Goal: Transaction & Acquisition: Purchase product/service

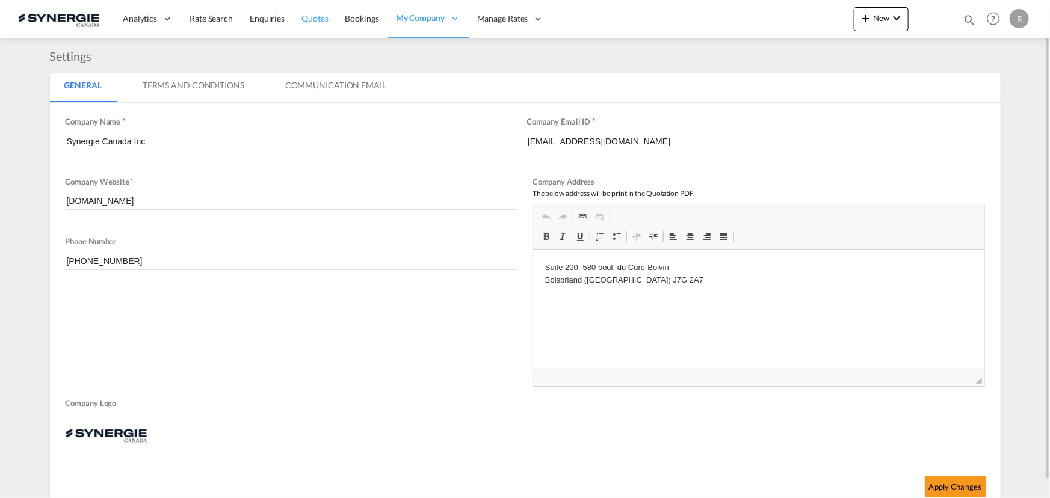
click at [316, 17] on span "Quotes" at bounding box center [315, 18] width 26 height 10
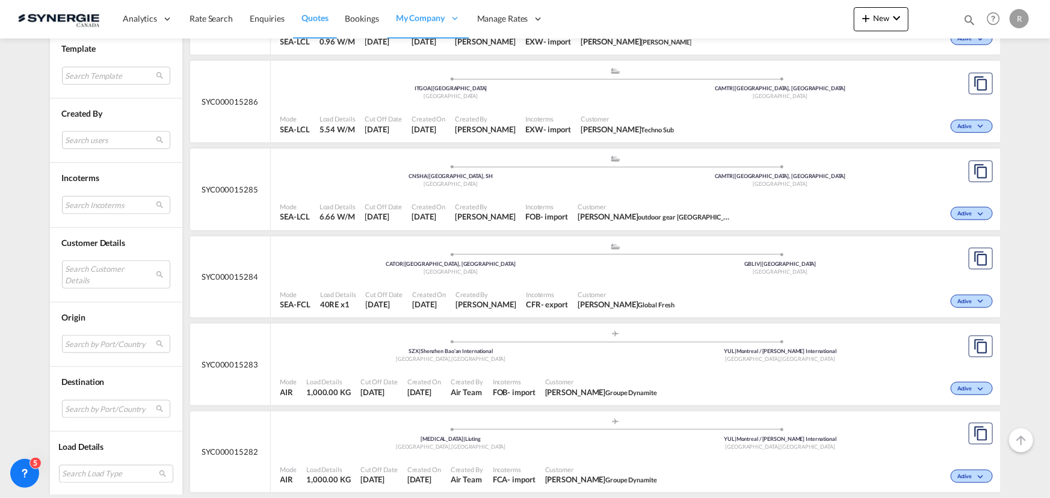
scroll to position [602, 0]
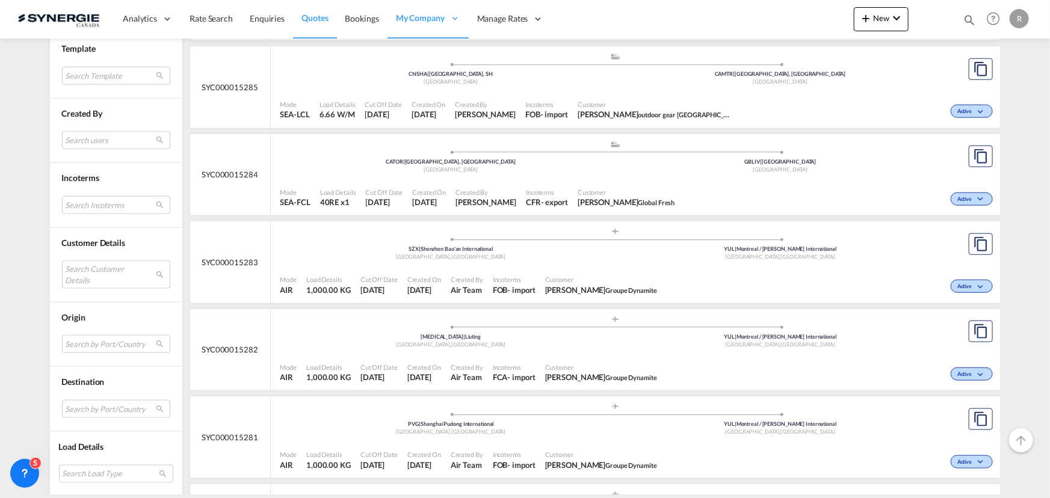
click at [100, 279] on md-select "Search Customer Details user name user brian Butler operations@globalfreshfield…" at bounding box center [116, 275] width 108 height 28
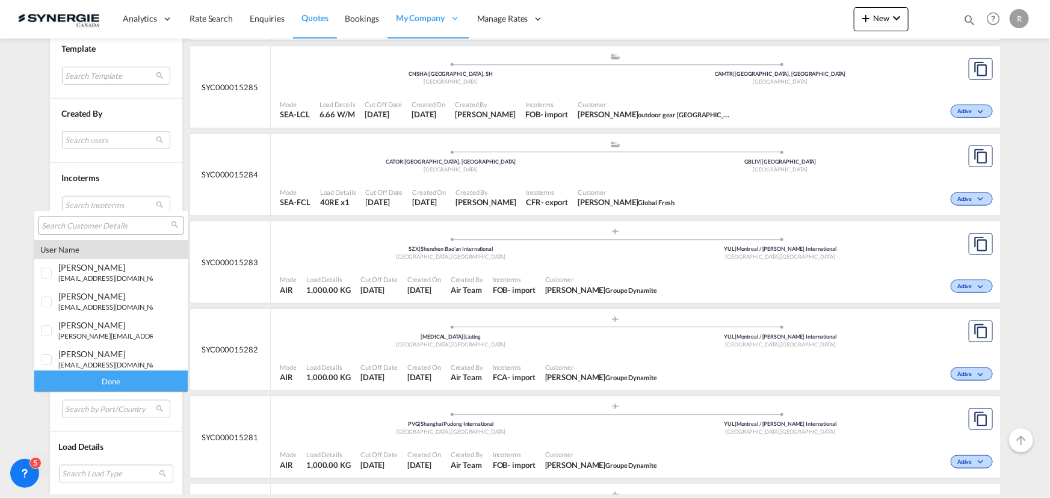
click at [105, 223] on input "search" at bounding box center [106, 226] width 129 height 11
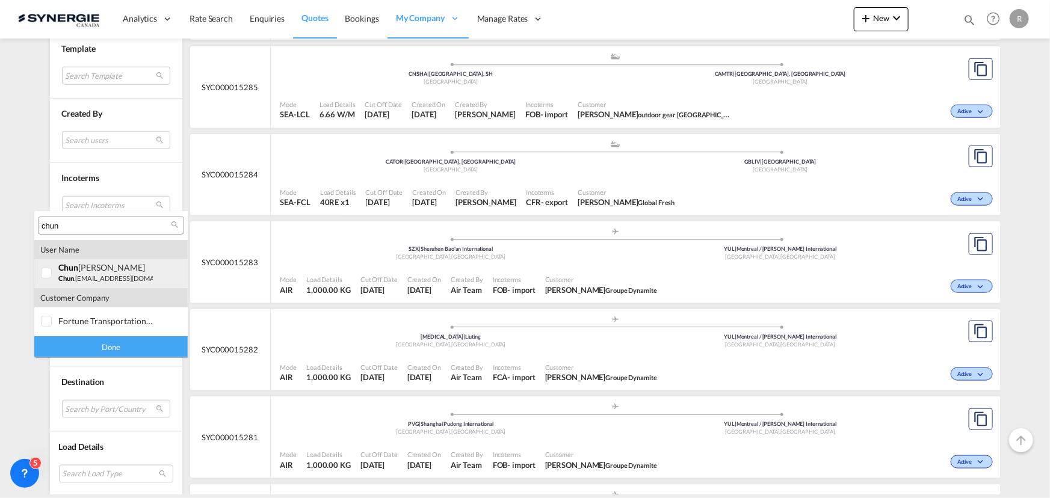
type input "chun"
click at [53, 274] on div at bounding box center [47, 274] width 12 height 12
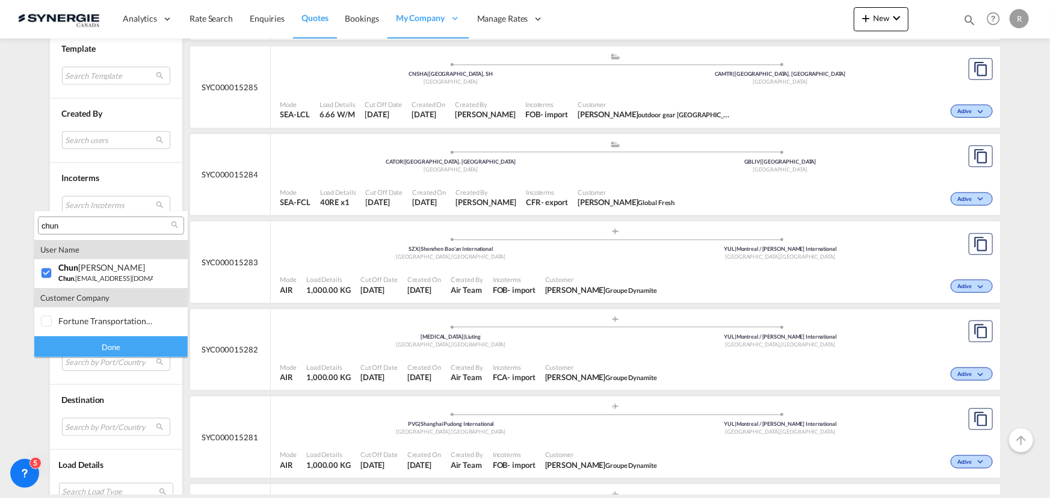
click at [105, 347] on div "Done" at bounding box center [110, 346] width 153 height 21
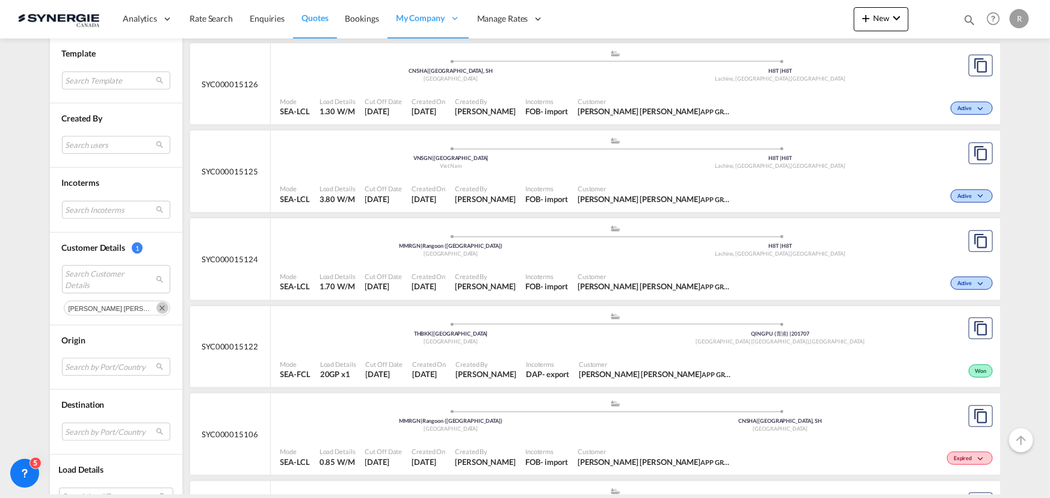
scroll to position [492, 0]
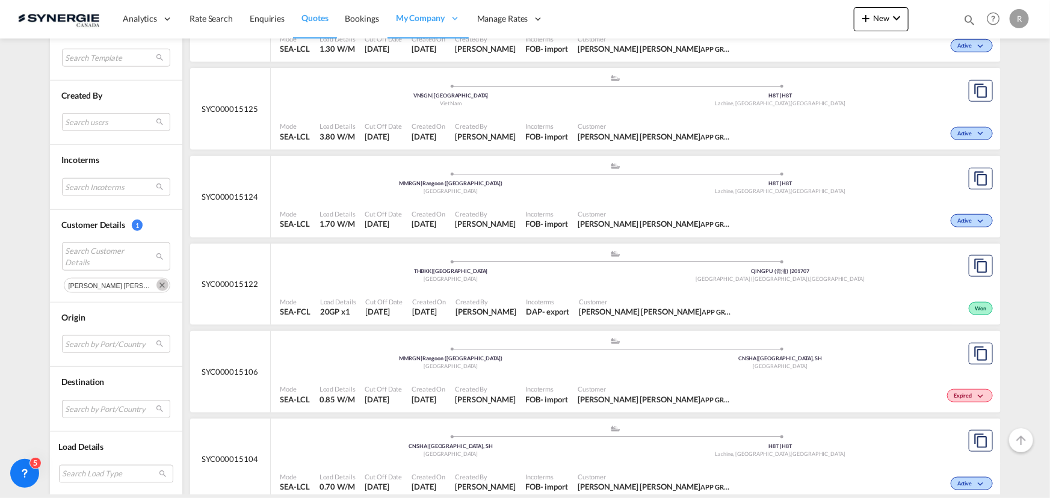
click at [101, 405] on md-select "Search by Port/Country JPNIC nichinan japan AEAMF mussafah united arab emirates…" at bounding box center [116, 409] width 108 height 18
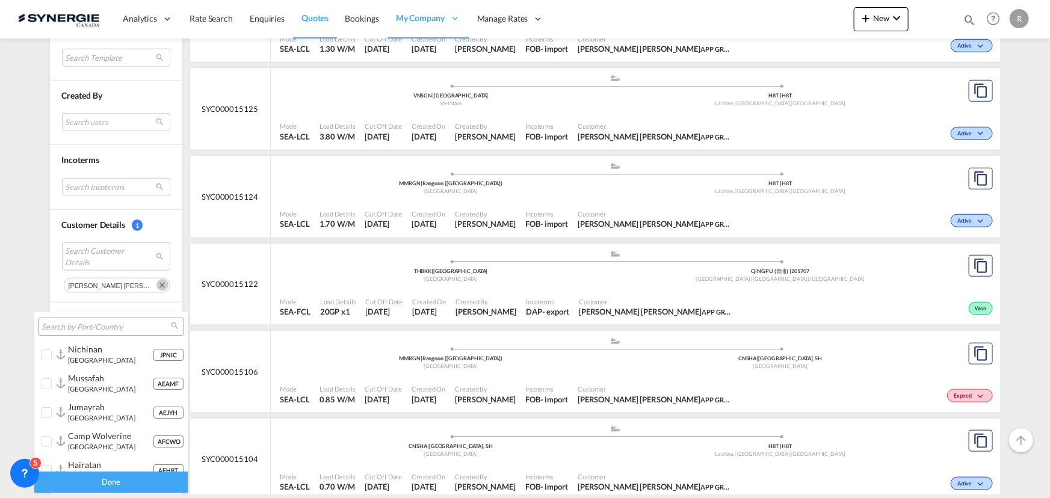
click at [88, 326] on input "search" at bounding box center [106, 327] width 129 height 11
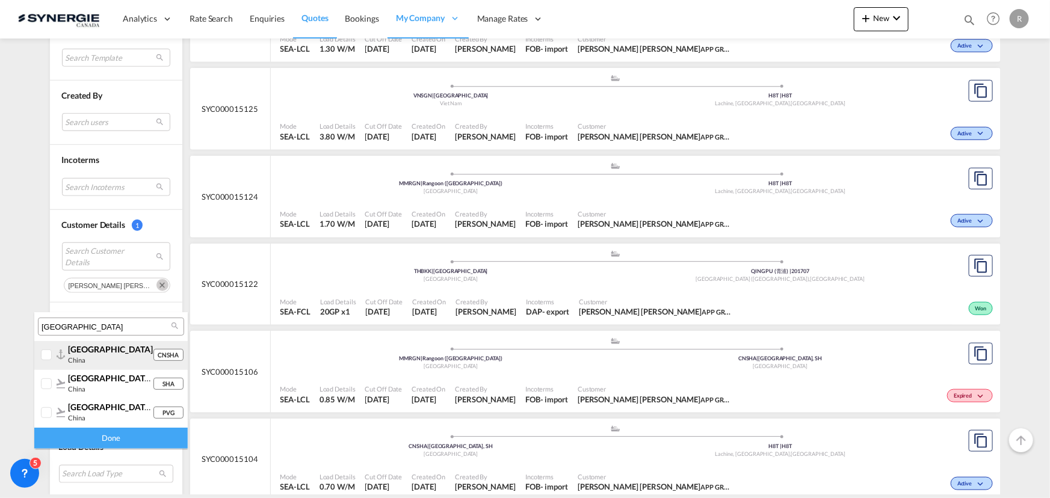
type input "shanghai"
click at [49, 357] on div at bounding box center [47, 356] width 12 height 12
click at [90, 445] on div "Done" at bounding box center [110, 438] width 153 height 21
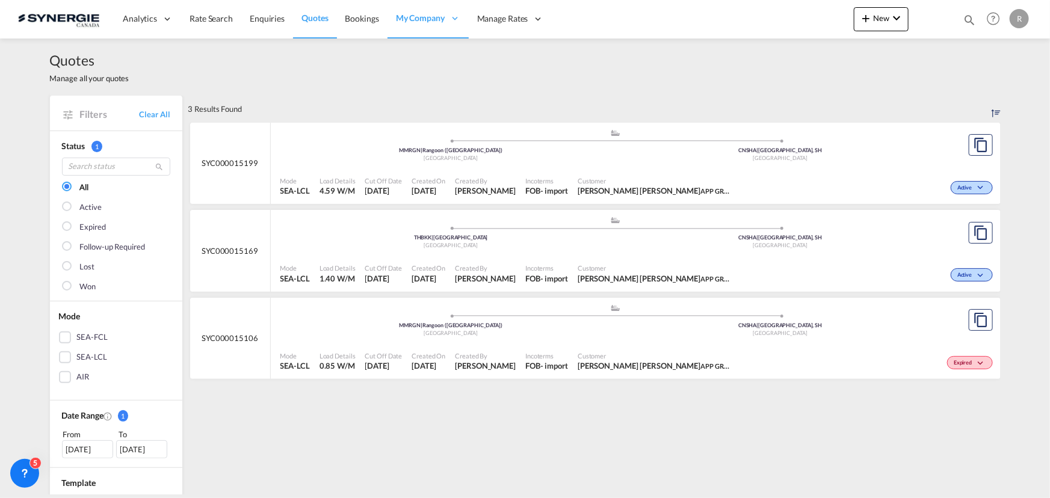
scroll to position [54, 0]
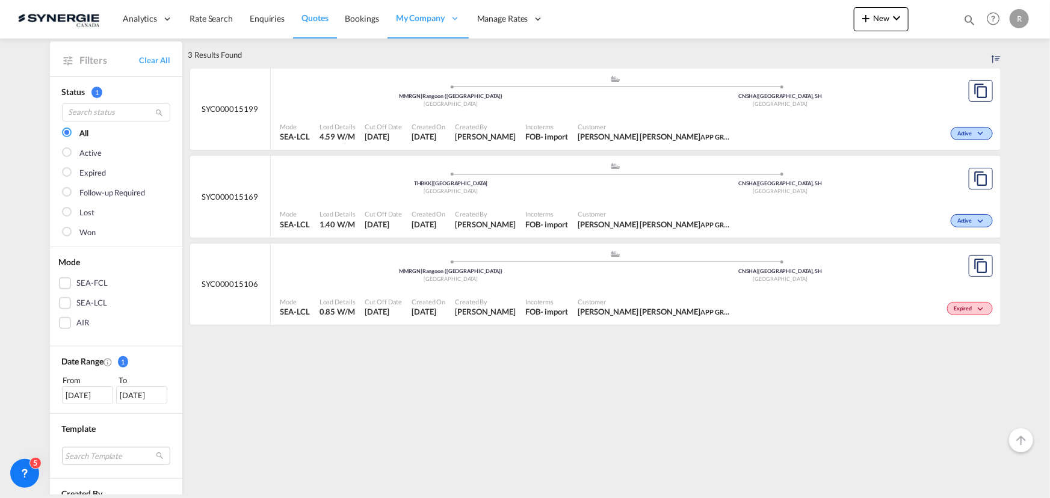
click at [82, 397] on div "07 Sep 2025" at bounding box center [87, 395] width 51 height 18
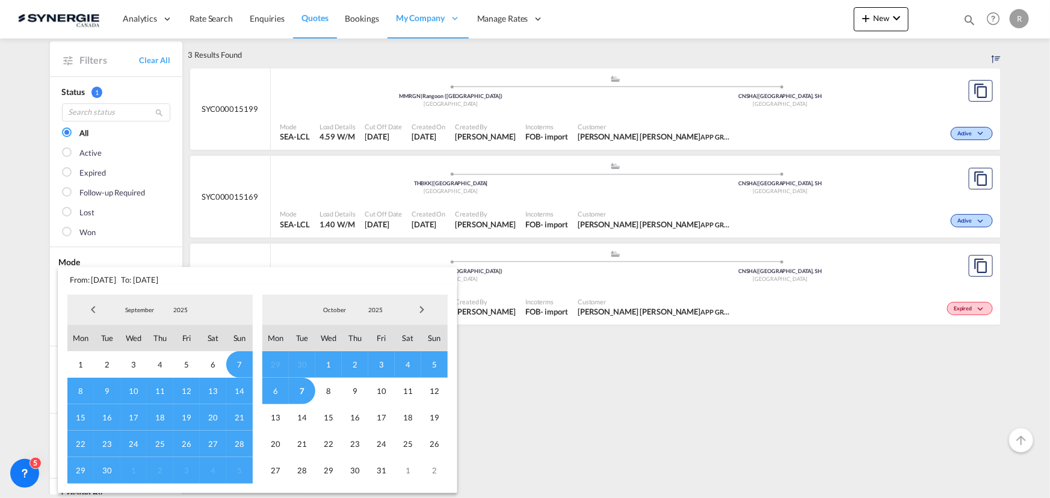
click at [92, 309] on span "Previous Month" at bounding box center [93, 310] width 24 height 24
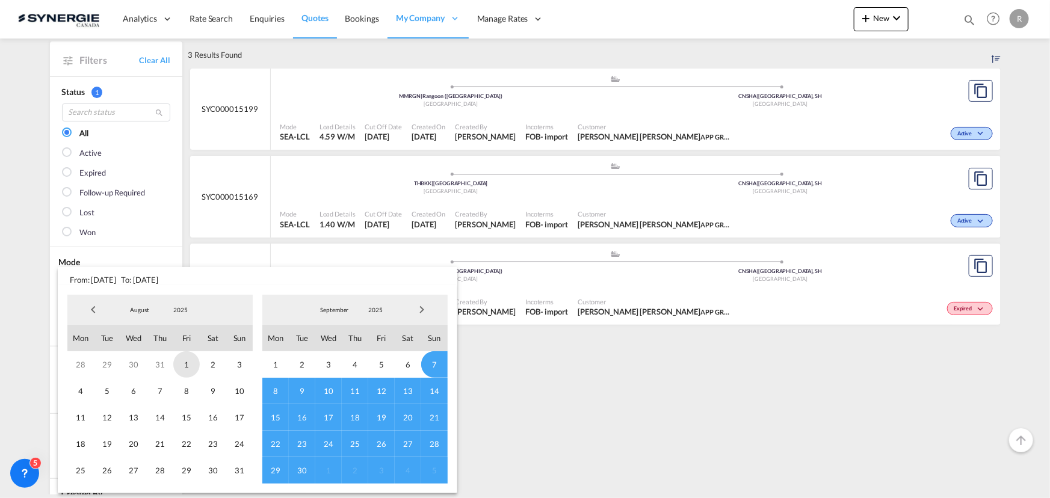
click at [189, 362] on span "1" at bounding box center [186, 365] width 26 height 26
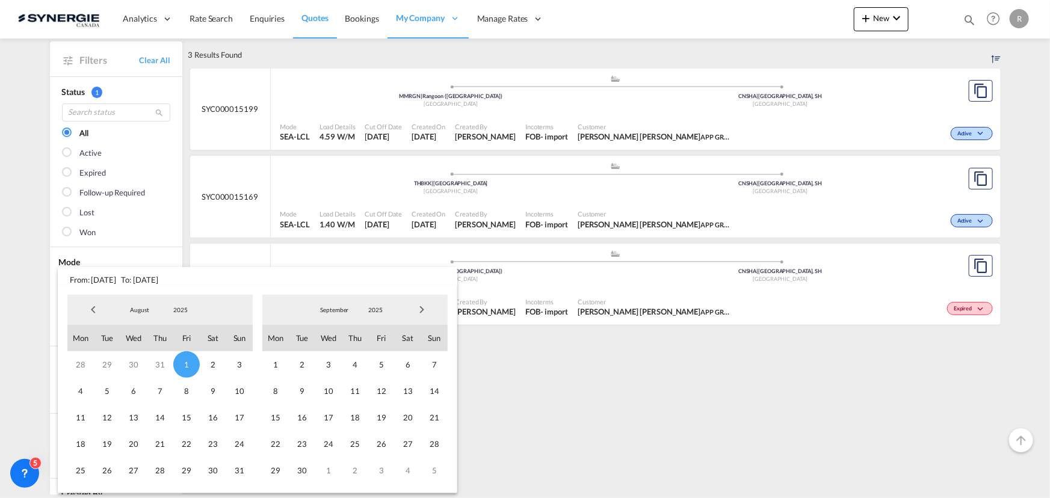
click at [419, 311] on span "Next Month" at bounding box center [422, 310] width 24 height 24
click at [304, 385] on span "7" at bounding box center [302, 391] width 26 height 26
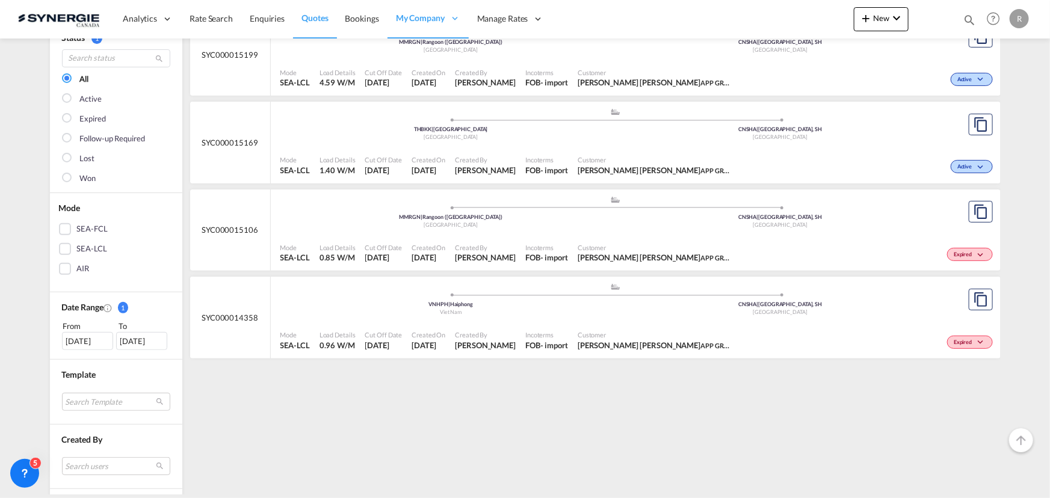
scroll to position [109, 0]
click at [598, 342] on span "Chun Yan Fu APP GROUP" at bounding box center [656, 344] width 157 height 11
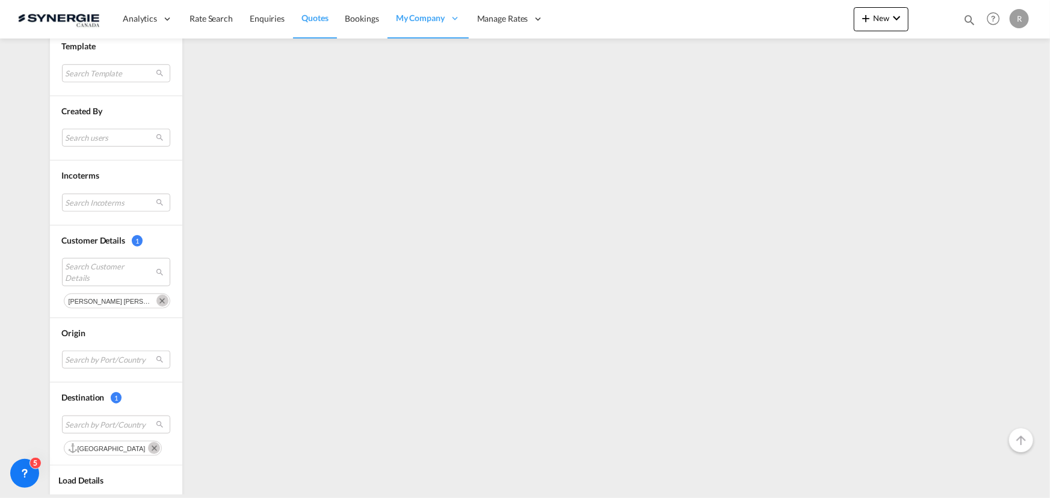
scroll to position [438, 0]
click at [148, 445] on md-icon "Remove" at bounding box center [154, 448] width 12 height 12
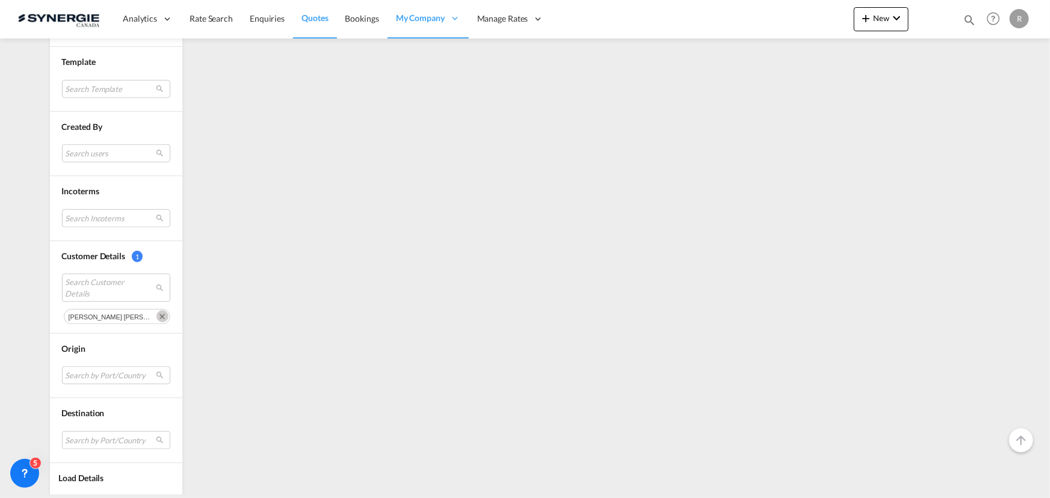
scroll to position [452, 0]
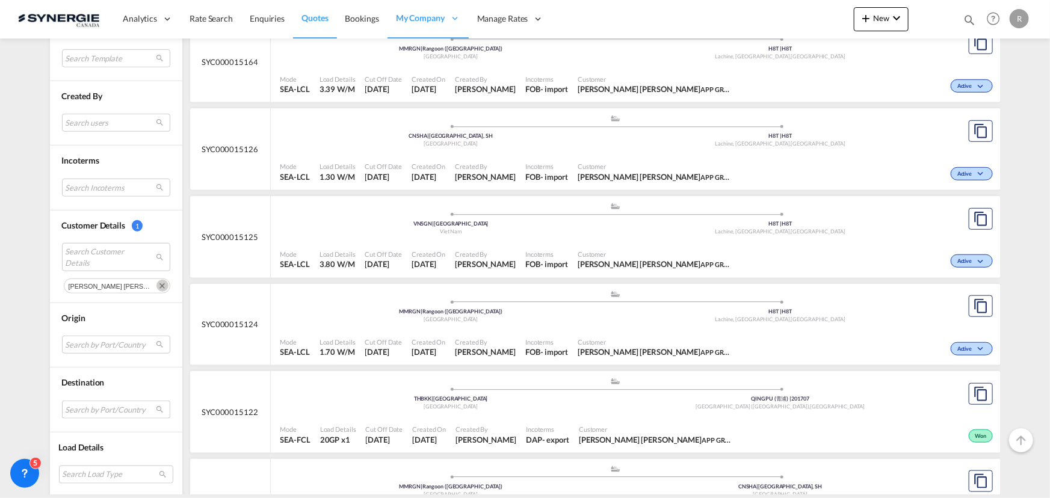
click at [111, 410] on md-select "Search by Port/Country" at bounding box center [116, 410] width 108 height 18
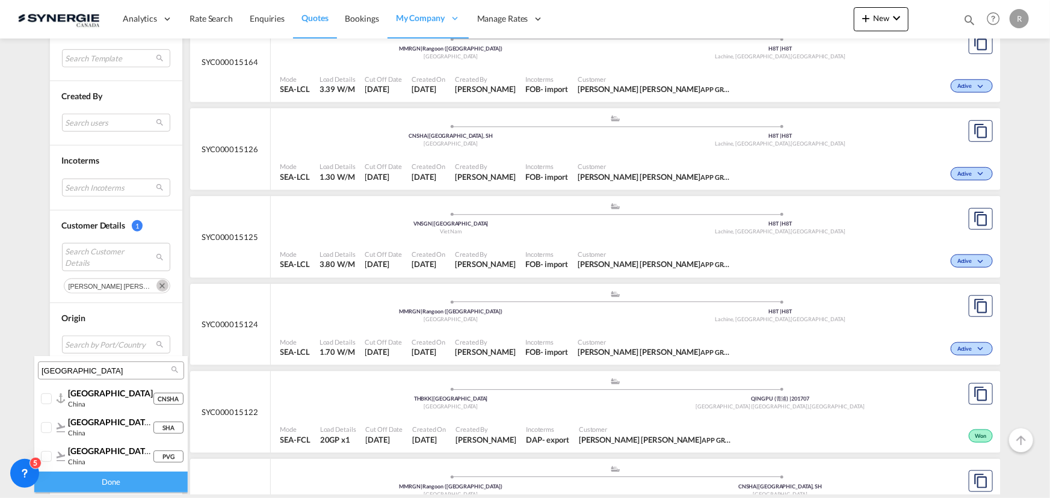
click at [101, 370] on input "shanghai" at bounding box center [106, 371] width 129 height 11
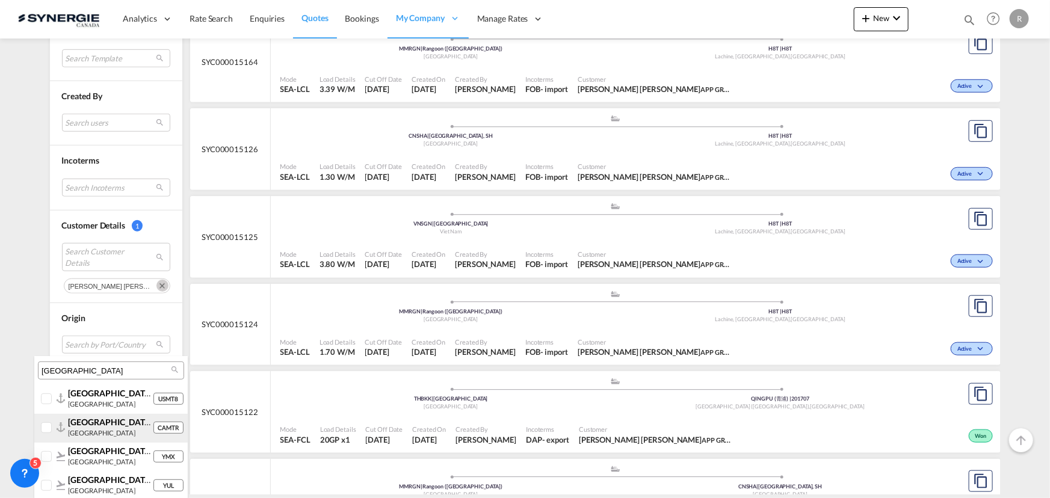
type input "montreal"
click at [79, 429] on small "canada" at bounding box center [101, 433] width 67 height 8
drag, startPoint x: 1048, startPoint y: 256, endPoint x: 1047, endPoint y: 278, distance: 21.7
click at [1047, 278] on md-backdrop at bounding box center [525, 249] width 1050 height 498
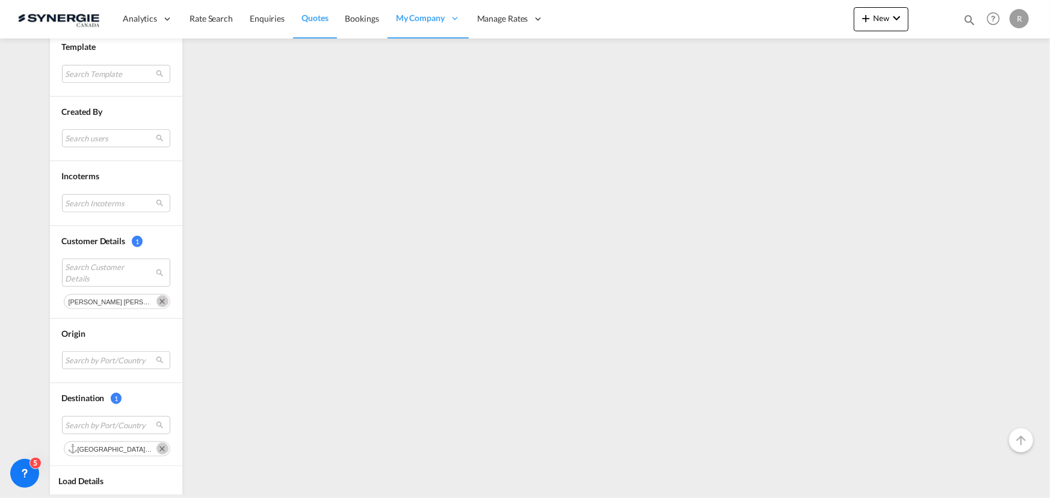
scroll to position [438, 0]
click at [157, 302] on md-icon "Remove" at bounding box center [163, 300] width 12 height 12
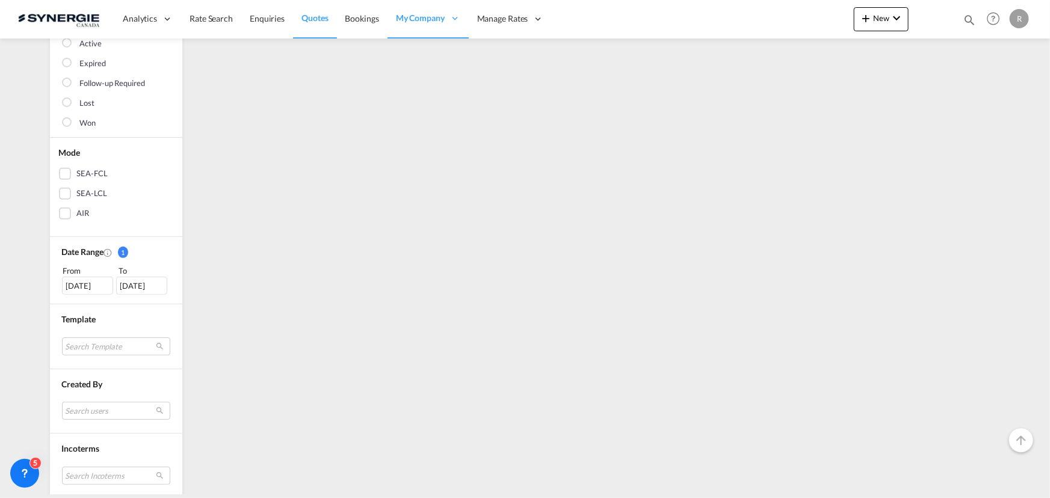
scroll to position [383, 0]
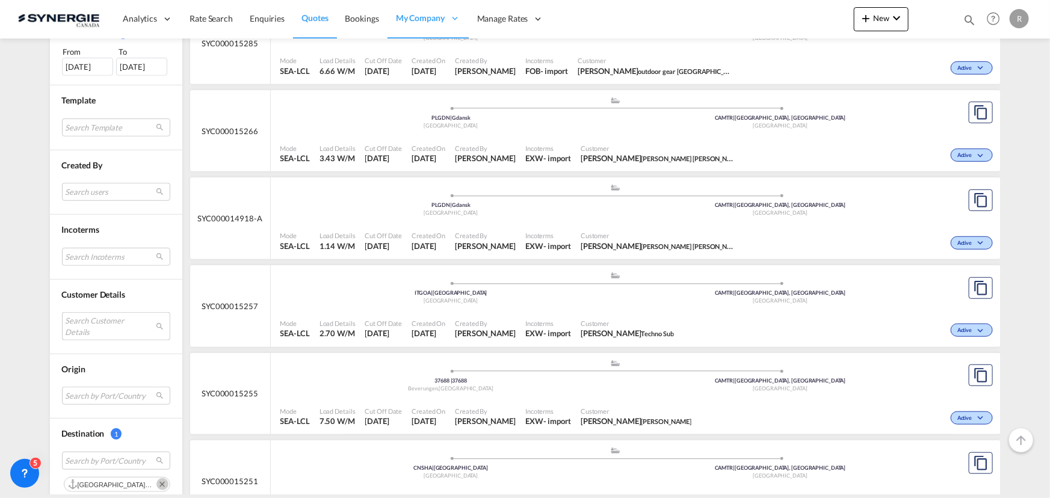
click at [90, 323] on md-select "Search Customer Details" at bounding box center [116, 326] width 108 height 28
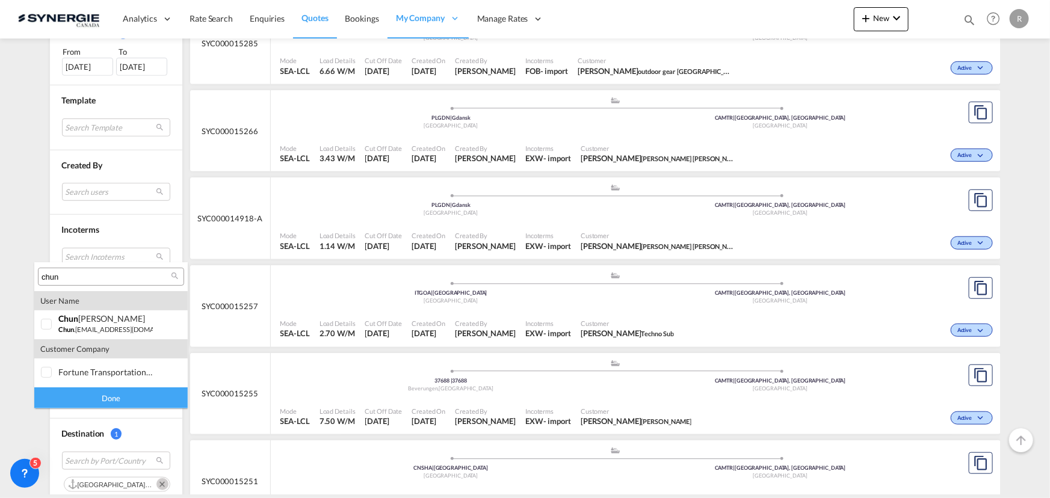
click at [99, 272] on input "chun" at bounding box center [106, 277] width 129 height 11
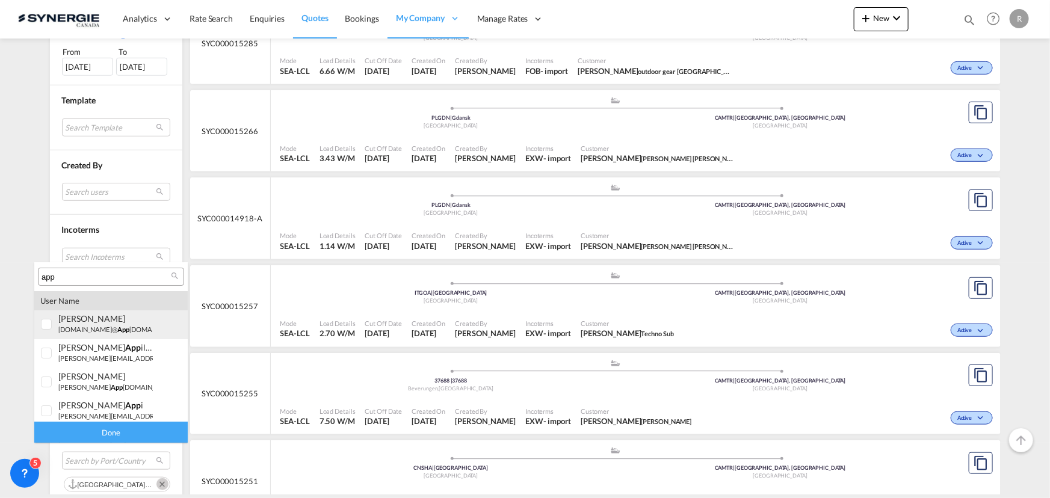
type input "app"
click at [77, 323] on div "benjamin LI benjamin.li@ app group.ca | app group" at bounding box center [105, 324] width 95 height 20
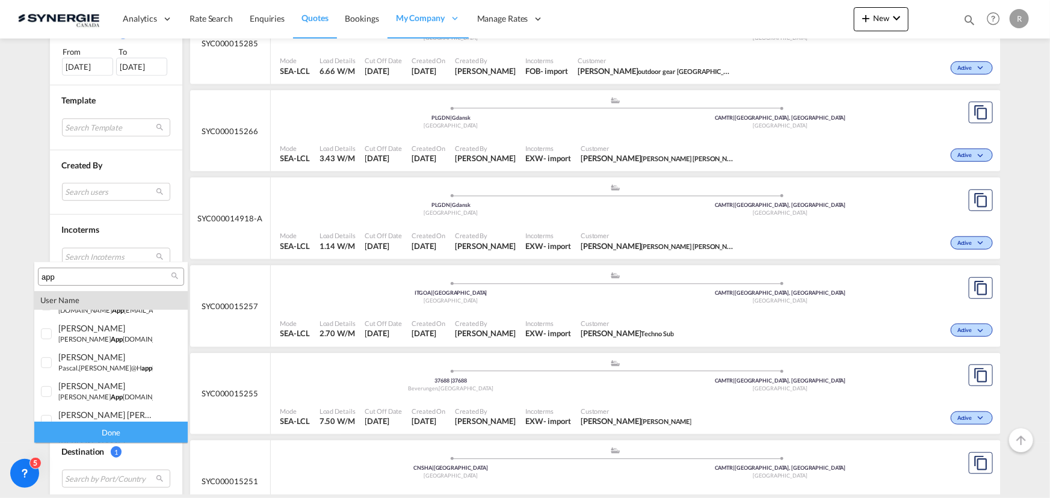
scroll to position [164, 0]
click at [84, 391] on div "chun Yan Fu chun.yanfu@ app group.ca | app group" at bounding box center [105, 391] width 95 height 20
click at [108, 420] on div "ivy Jiang ivy.jiang@ app group.ca | app group" at bounding box center [105, 420] width 95 height 20
click at [117, 433] on div "Done" at bounding box center [110, 432] width 153 height 21
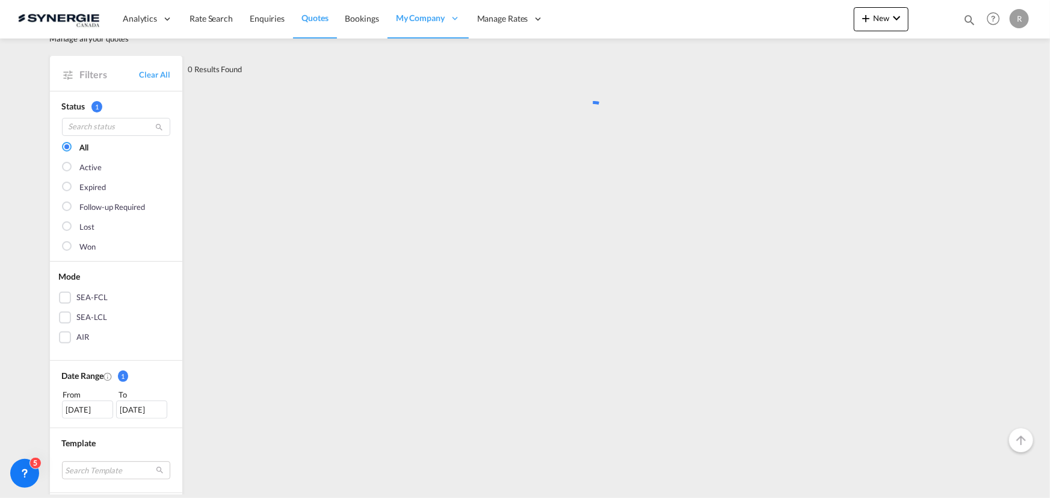
scroll to position [0, 0]
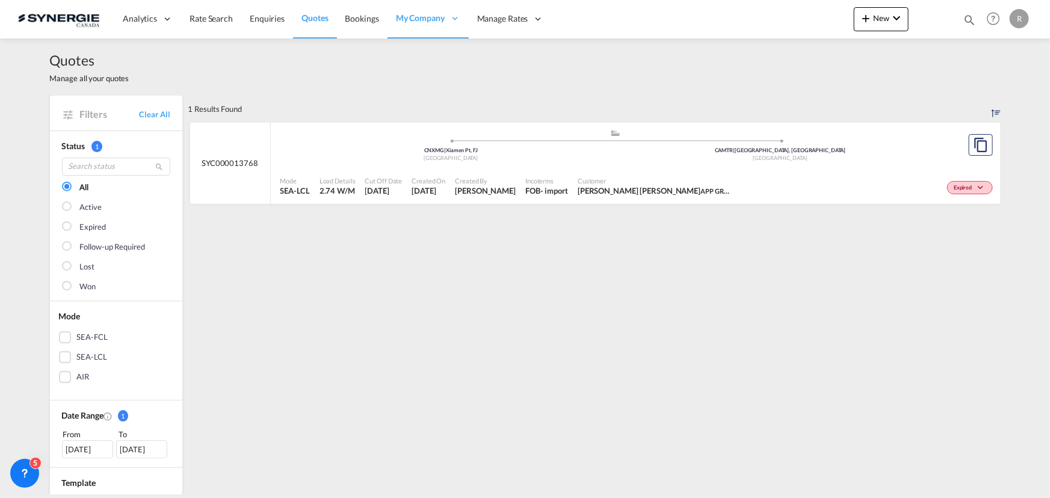
click at [91, 451] on div "01 Aug 2025" at bounding box center [87, 450] width 51 height 18
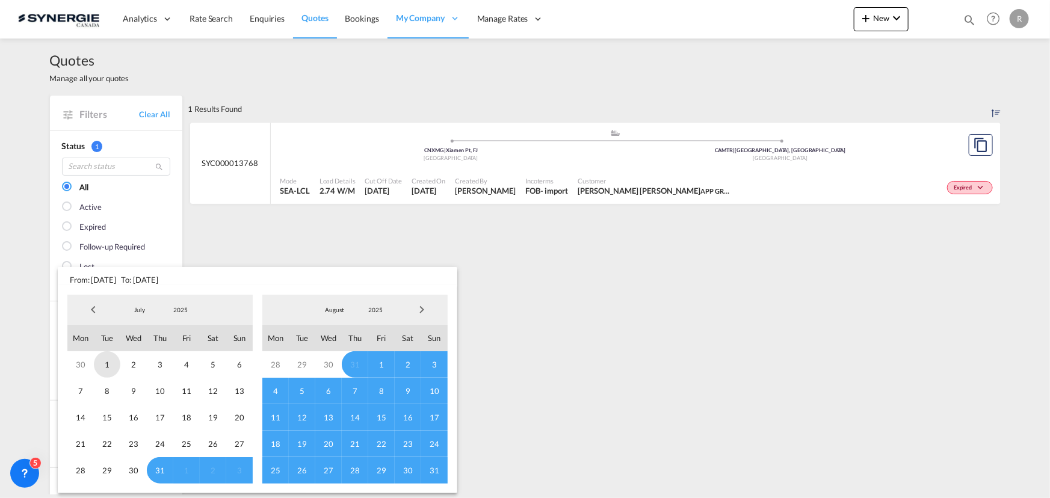
click at [105, 362] on span "1" at bounding box center [107, 365] width 26 height 26
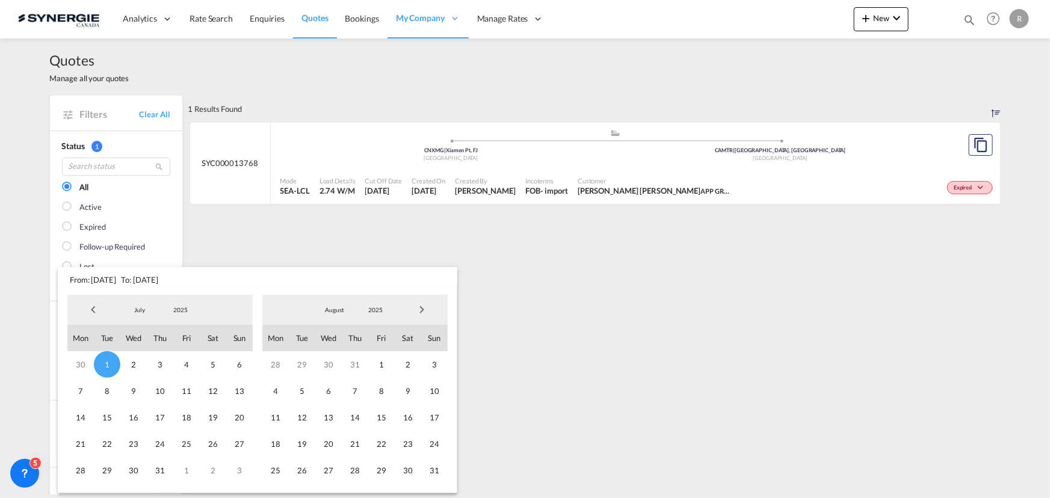
click at [419, 307] on span "Next Month" at bounding box center [422, 310] width 24 height 24
click at [298, 386] on span "7" at bounding box center [302, 391] width 26 height 26
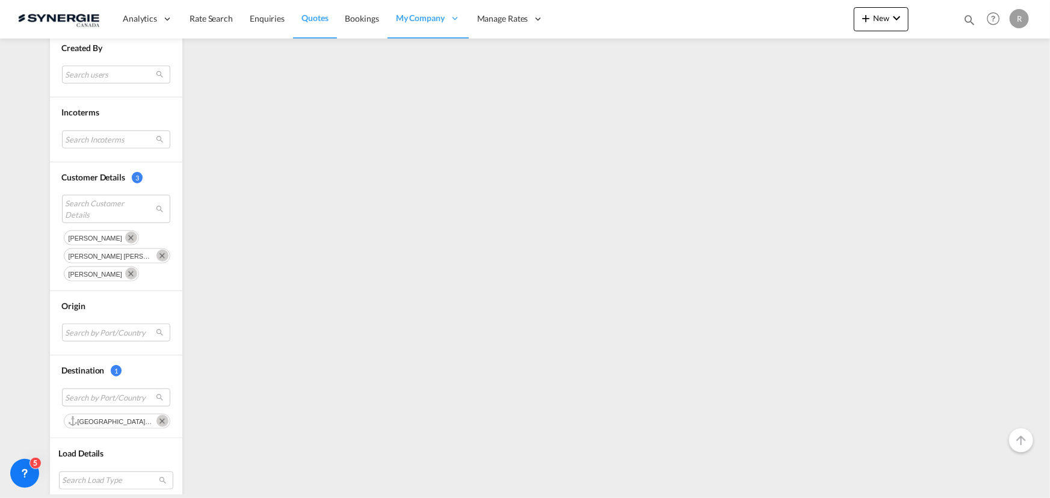
scroll to position [506, 0]
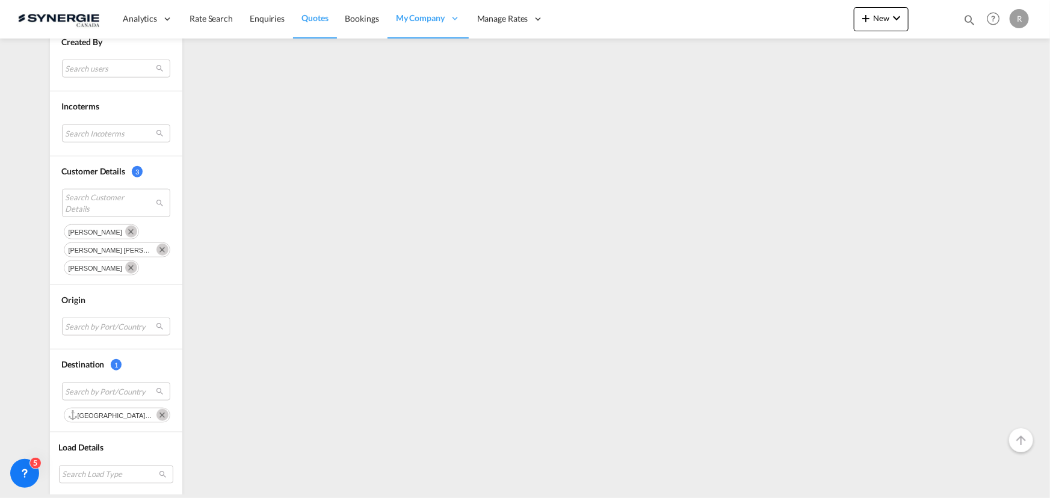
click at [157, 414] on md-icon "Remove" at bounding box center [163, 415] width 12 height 12
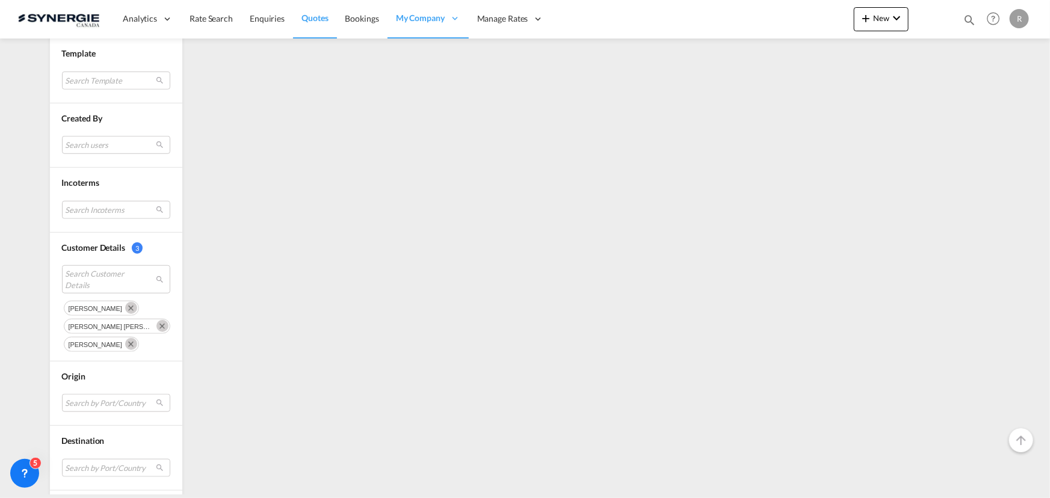
scroll to position [438, 0]
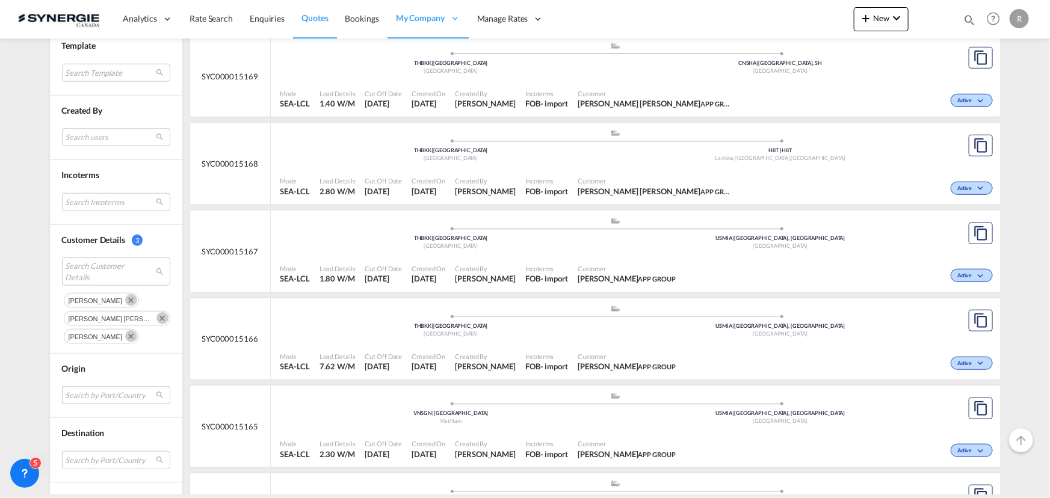
click at [102, 394] on md-select "Search by Port/Country JPNIC nichinan japan AEAMF mussafah united arab emirates…" at bounding box center [116, 395] width 108 height 18
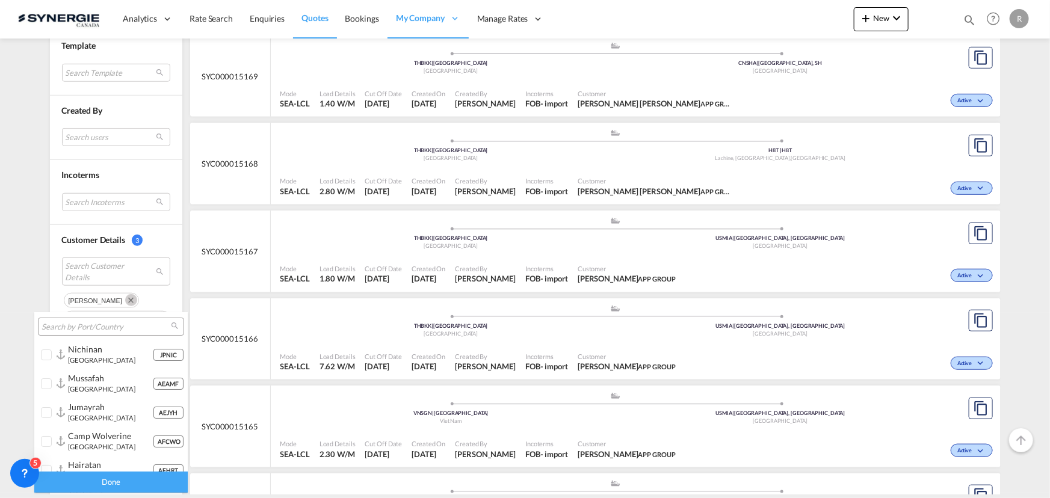
click at [106, 322] on input "search" at bounding box center [106, 327] width 129 height 11
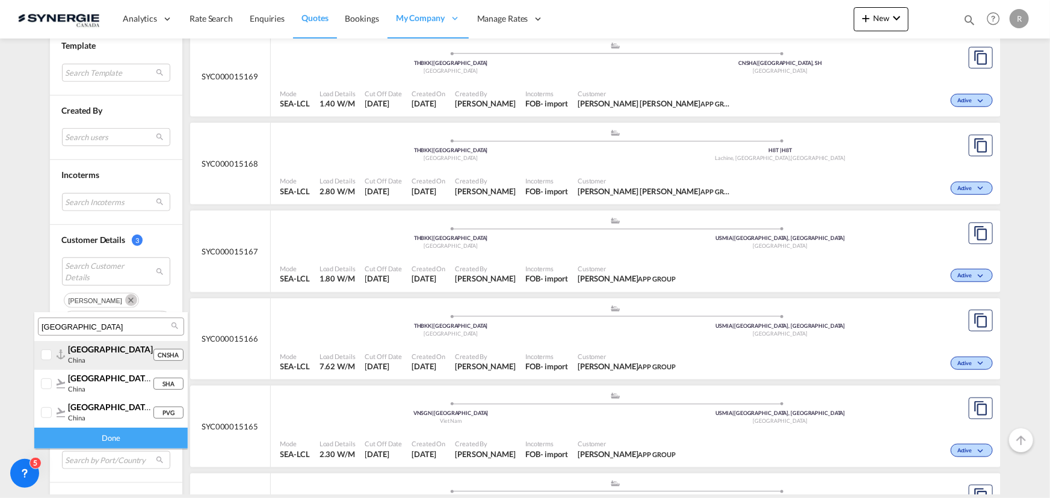
type input "shanghai"
click at [104, 355] on div "shanghai china" at bounding box center [110, 354] width 85 height 20
click at [136, 442] on div "Done" at bounding box center [110, 438] width 153 height 21
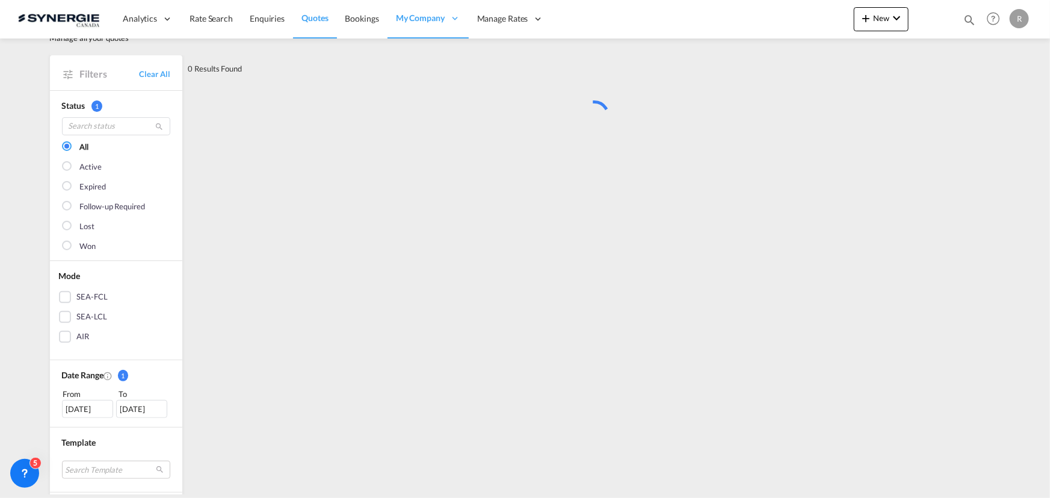
scroll to position [0, 0]
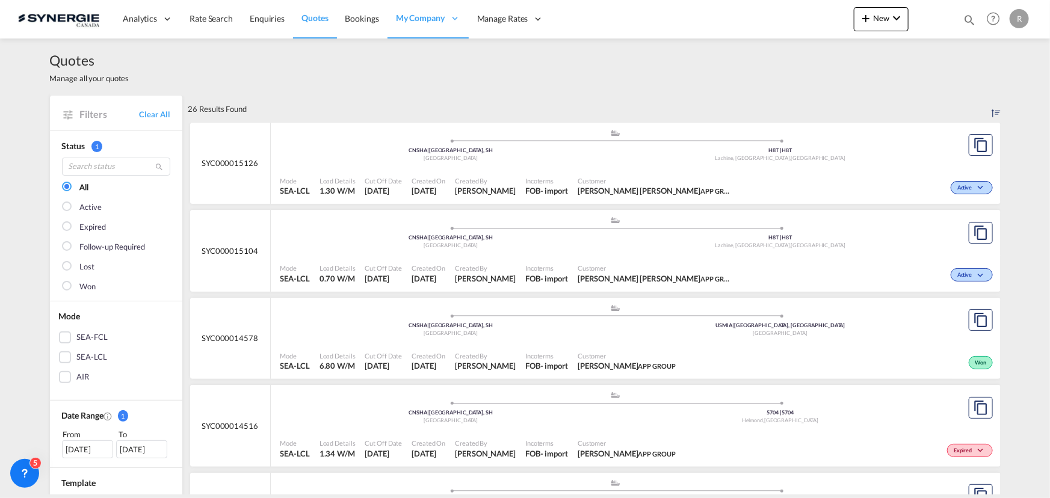
click at [739, 188] on div "Active" at bounding box center [867, 187] width 256 height 30
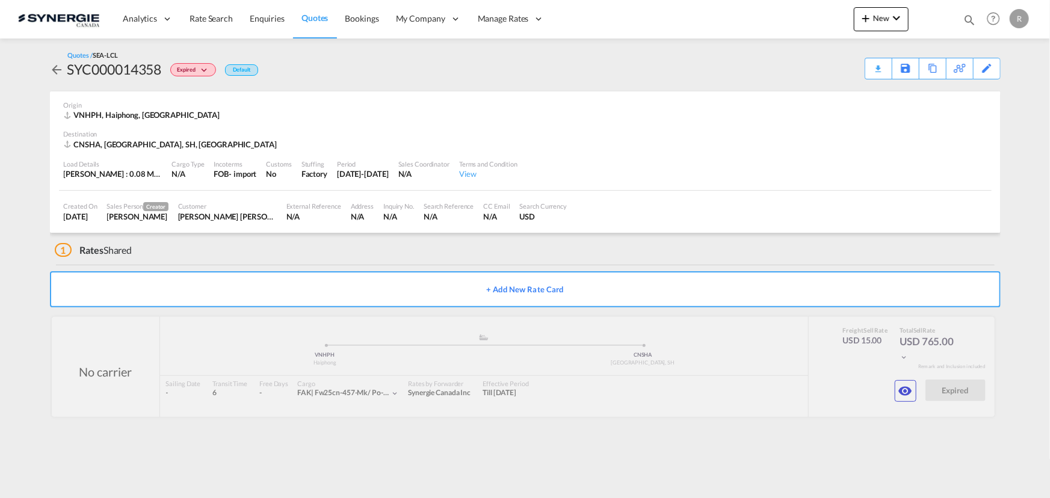
click at [663, 196] on div "Created On [DATE] Sales Person Creator [PERSON_NAME] Customer [PERSON_NAME] [PE…" at bounding box center [525, 212] width 933 height 42
click at [916, 72] on div "Copy Quote" at bounding box center [919, 68] width 41 height 20
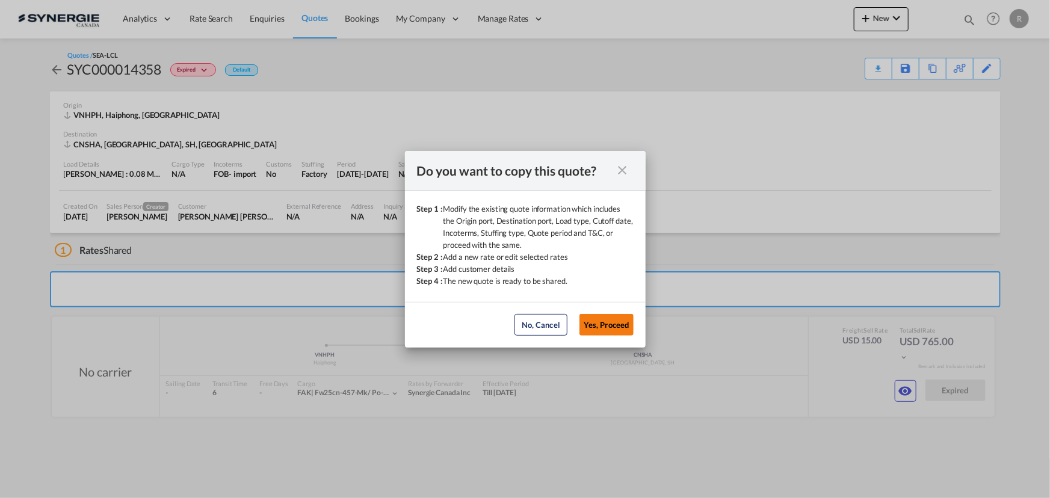
click at [607, 332] on button "Yes, Proceed" at bounding box center [607, 325] width 54 height 22
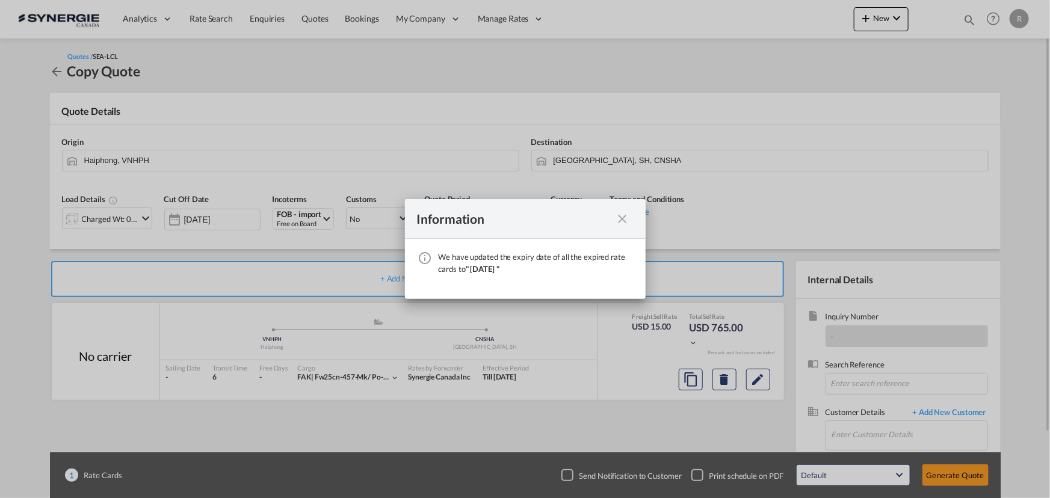
click at [617, 220] on md-icon "icon-close fg-AAA8AD cursor" at bounding box center [623, 219] width 14 height 14
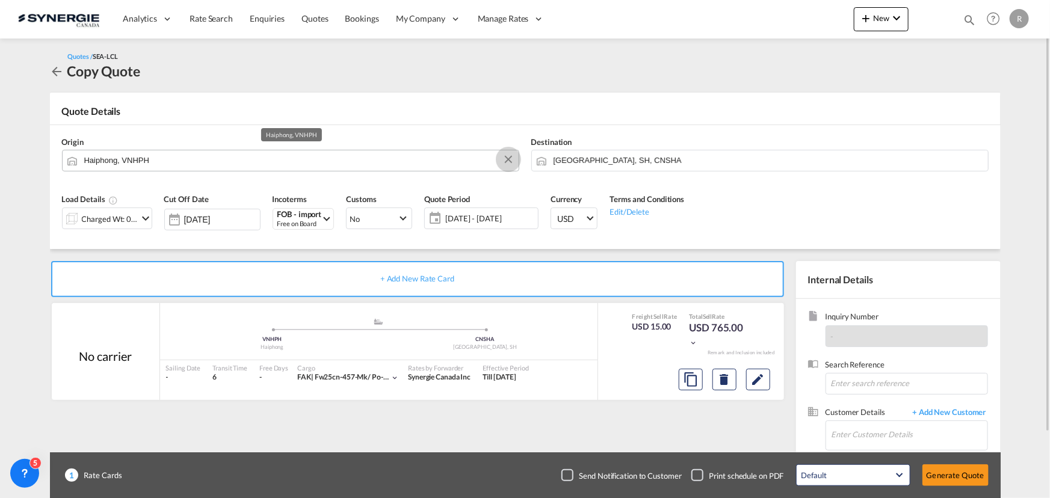
click at [506, 160] on button "Clear Input" at bounding box center [509, 159] width 18 height 18
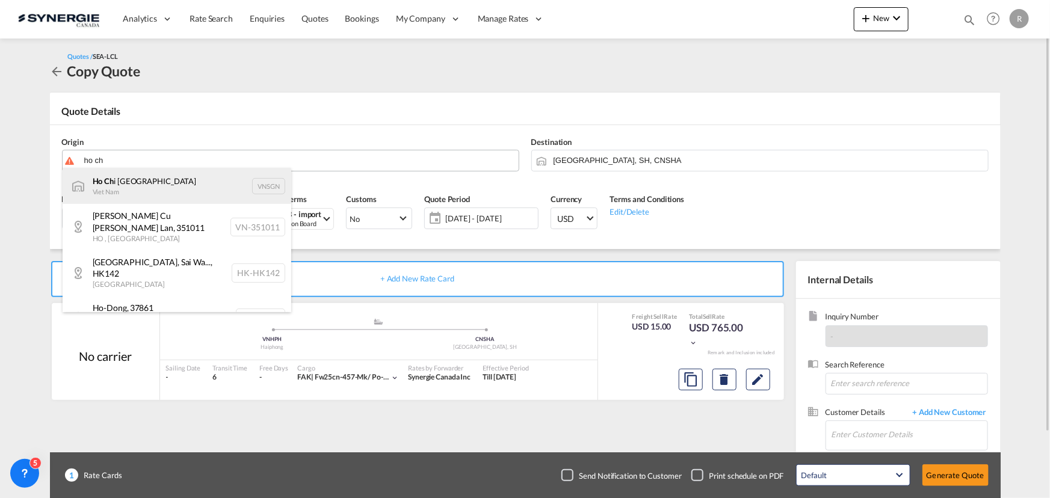
click at [118, 185] on div "Ho Ch i [GEOGRAPHIC_DATA] [GEOGRAPHIC_DATA] VNSGN" at bounding box center [177, 186] width 229 height 36
type input "[GEOGRAPHIC_DATA], VNSGN"
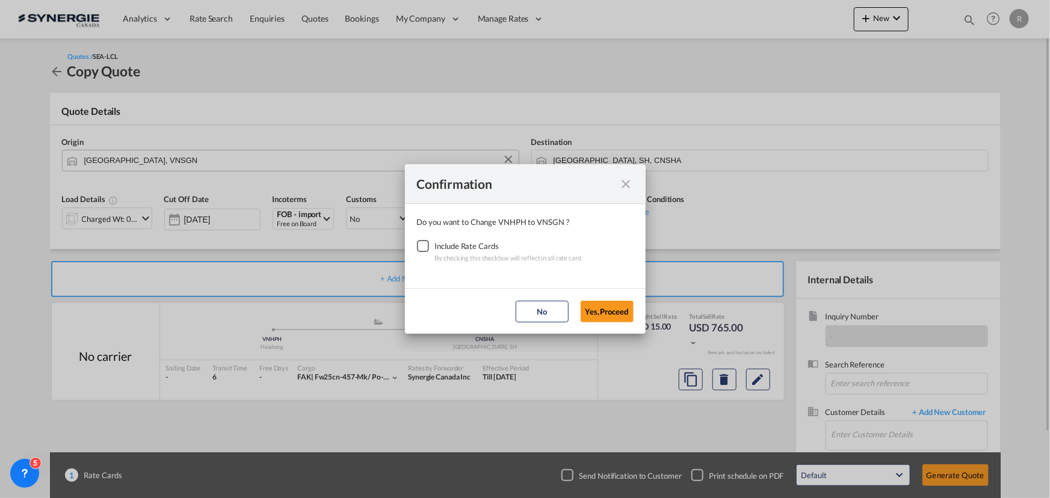
drag, startPoint x: 422, startPoint y: 244, endPoint x: 615, endPoint y: 300, distance: 200.4
click at [422, 245] on div "Checkbox No Ink" at bounding box center [423, 246] width 12 height 12
click at [611, 308] on button "Yes,Proceed" at bounding box center [607, 312] width 53 height 22
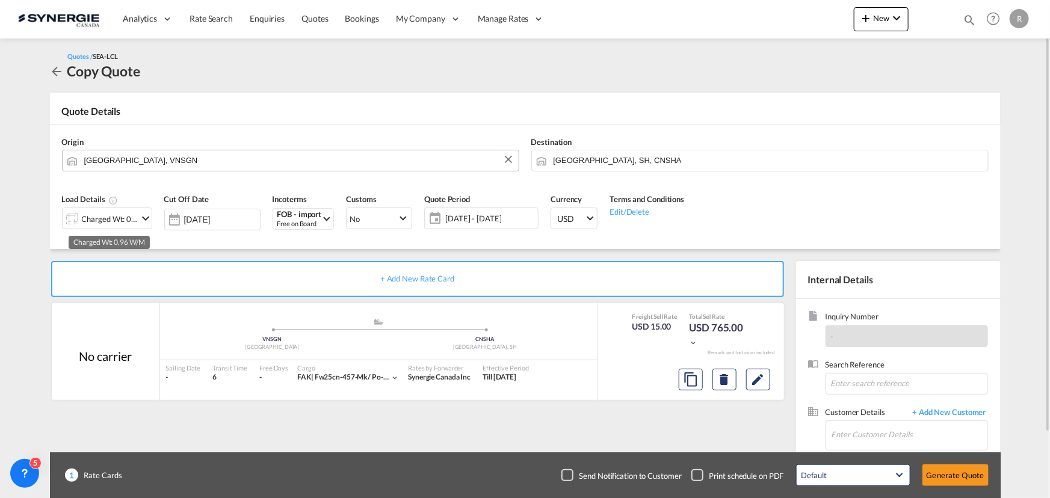
click at [122, 222] on div "Charged Wt: 0.96 W/M" at bounding box center [110, 219] width 57 height 17
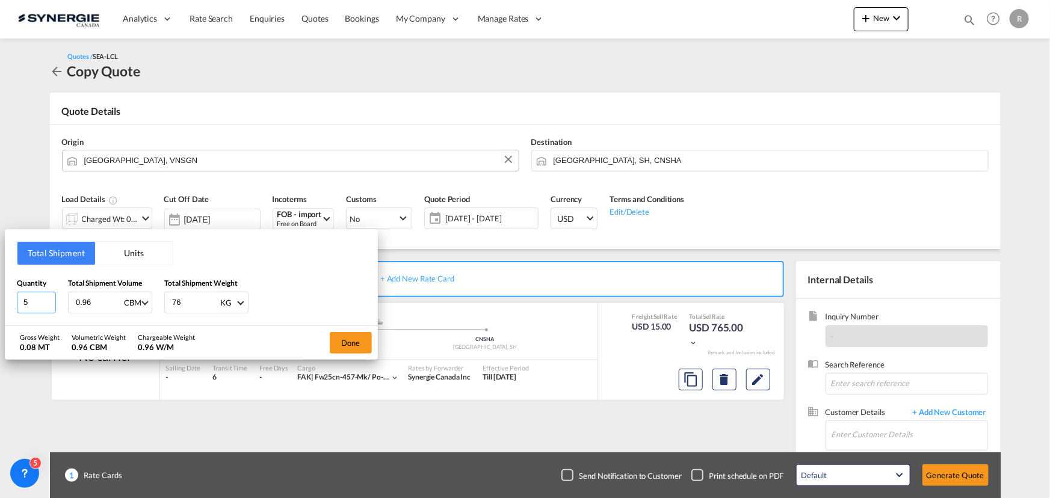
drag, startPoint x: 40, startPoint y: 305, endPoint x: -30, endPoint y: 294, distance: 70.7
click at [0, 294] on html "Analytics Reports Dashboard Rate Search Enquiries Quotes" at bounding box center [525, 249] width 1050 height 498
type input "7"
click at [107, 303] on input "0.96" at bounding box center [99, 303] width 48 height 20
type input "0"
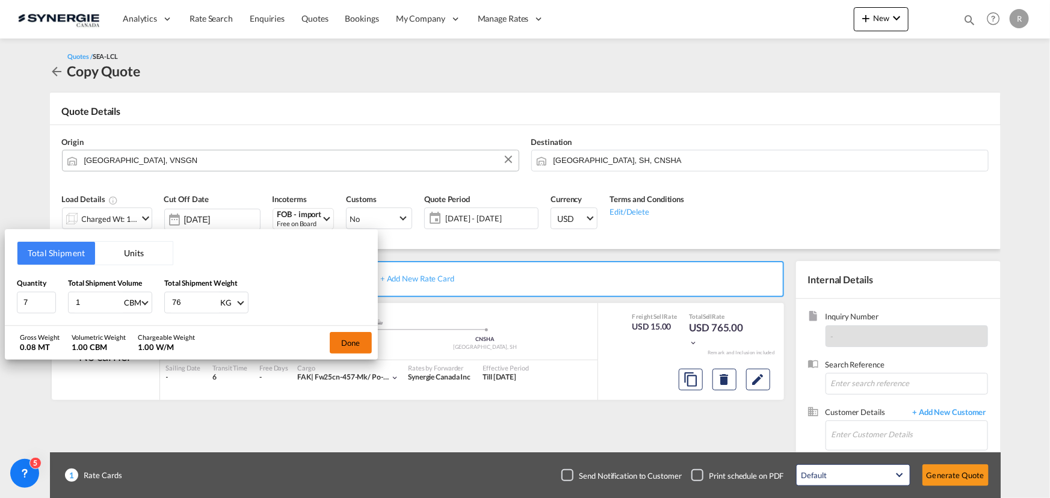
type input "1"
click at [350, 342] on button "Done" at bounding box center [351, 343] width 42 height 22
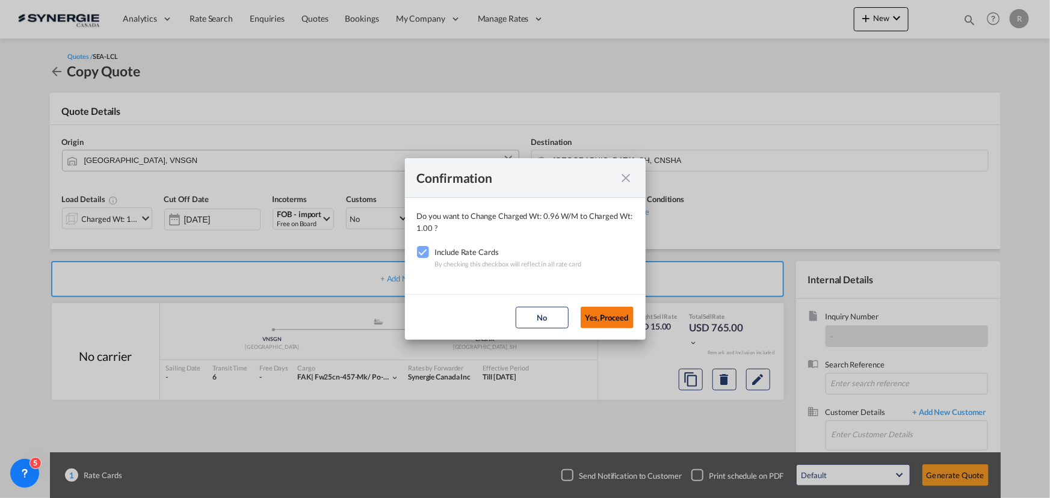
click at [603, 319] on button "Yes,Proceed" at bounding box center [607, 318] width 53 height 22
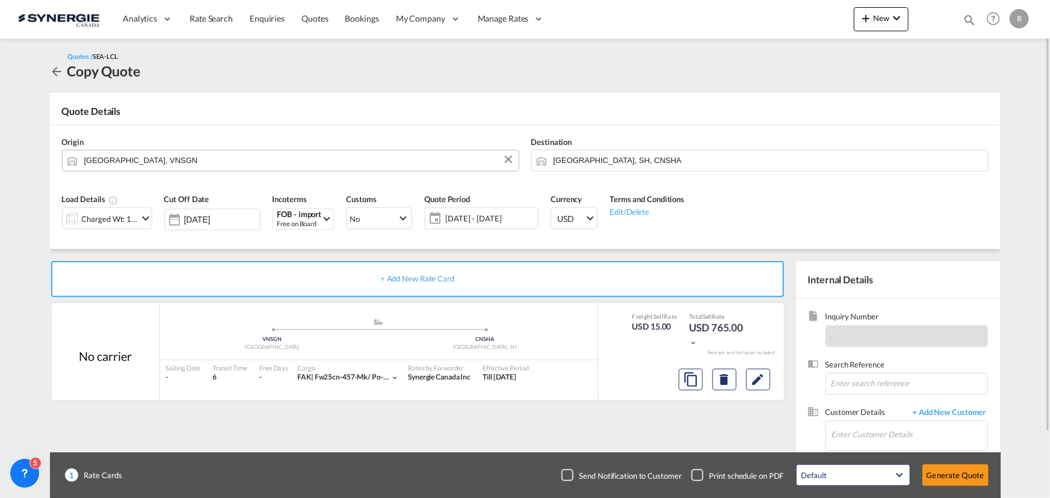
click at [492, 218] on span "[DATE] - [DATE]" at bounding box center [490, 218] width 90 height 11
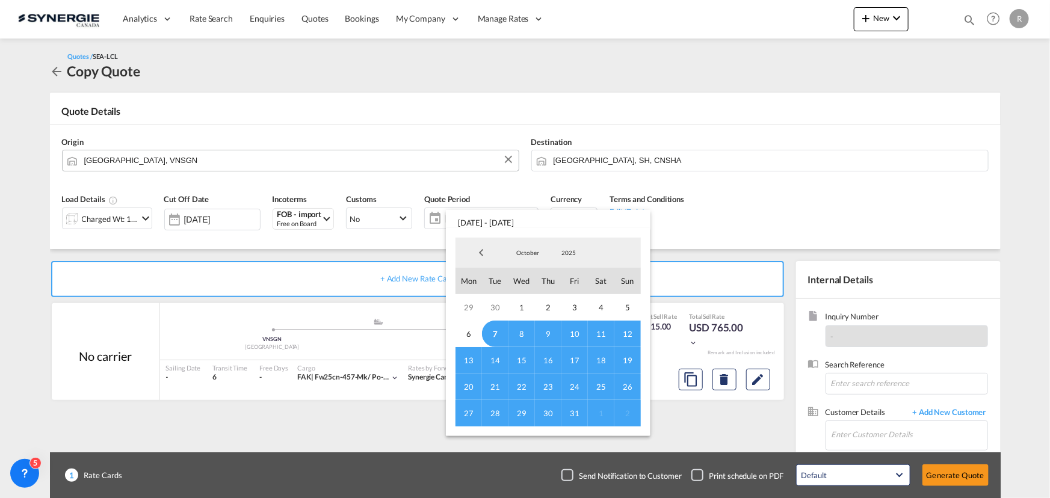
click at [571, 410] on span "31" at bounding box center [575, 413] width 26 height 26
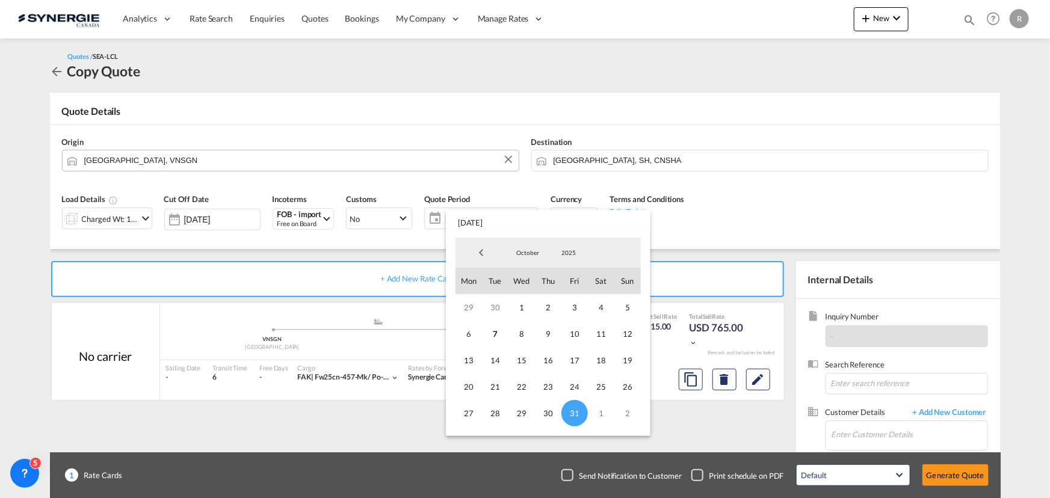
click at [848, 193] on md-backdrop at bounding box center [525, 249] width 1050 height 498
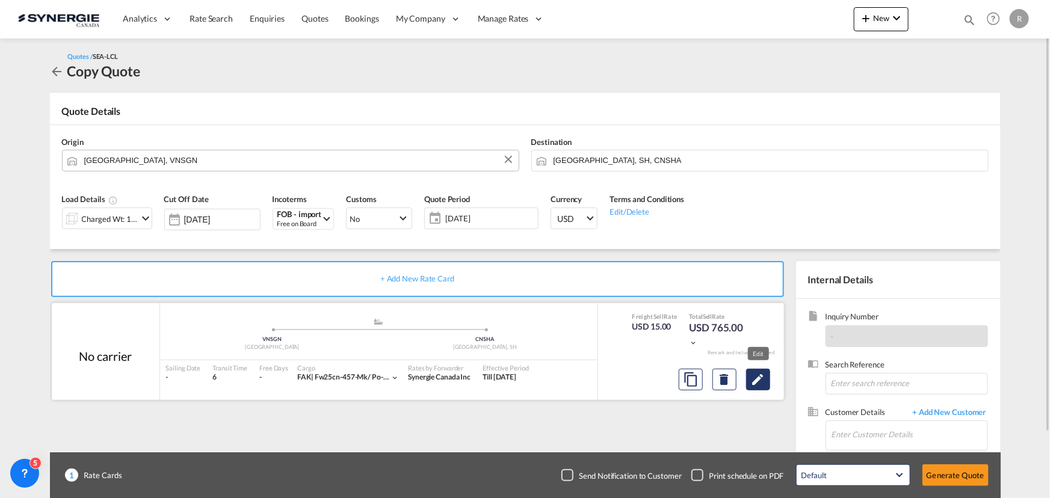
click at [757, 374] on md-icon "Edit" at bounding box center [758, 380] width 14 height 14
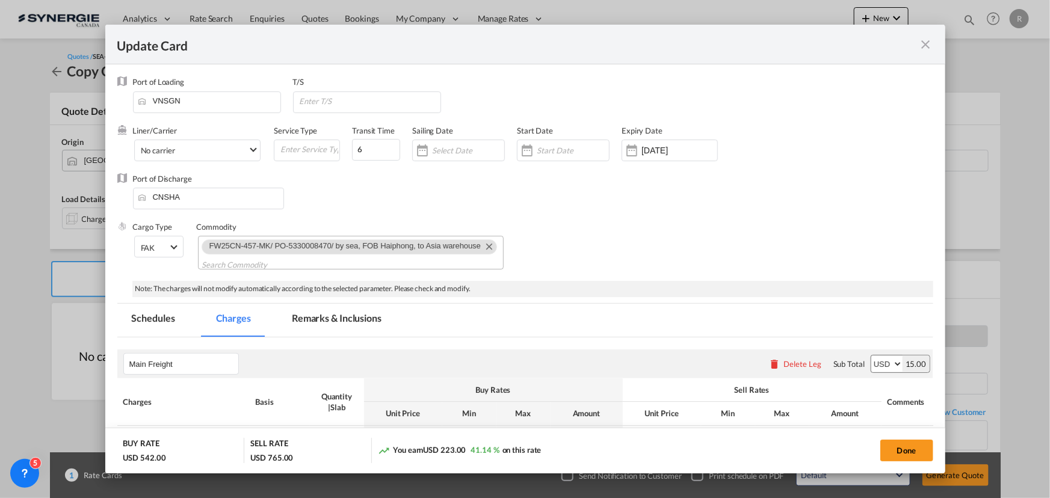
select select "per_cbm"
select select "per_shipment"
select select "flat"
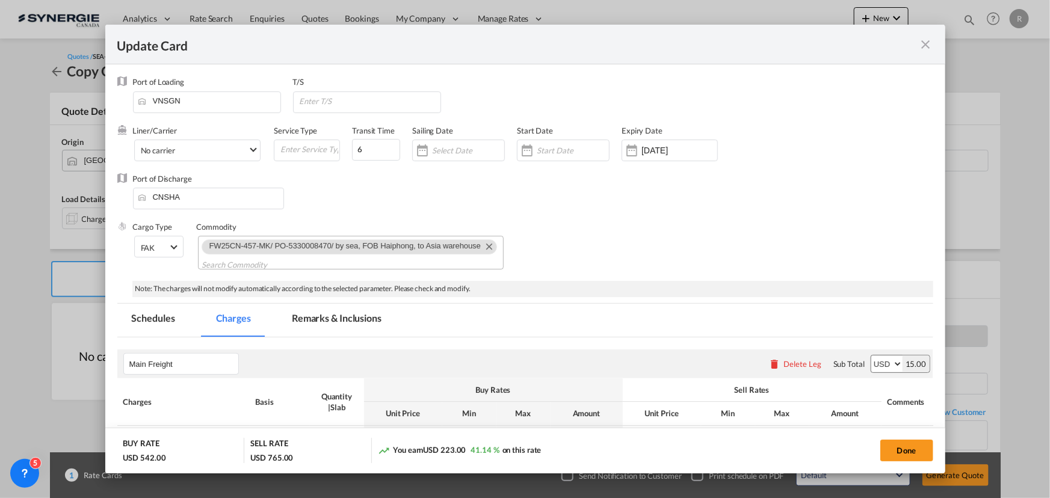
select select "per_bl"
select select "per_shipment"
click at [483, 251] on md-icon "Remove FW25CN-457-MK/ PO-5330008470/ by sea, FOB Haiphong, to Asia warehouse" at bounding box center [489, 246] width 14 height 14
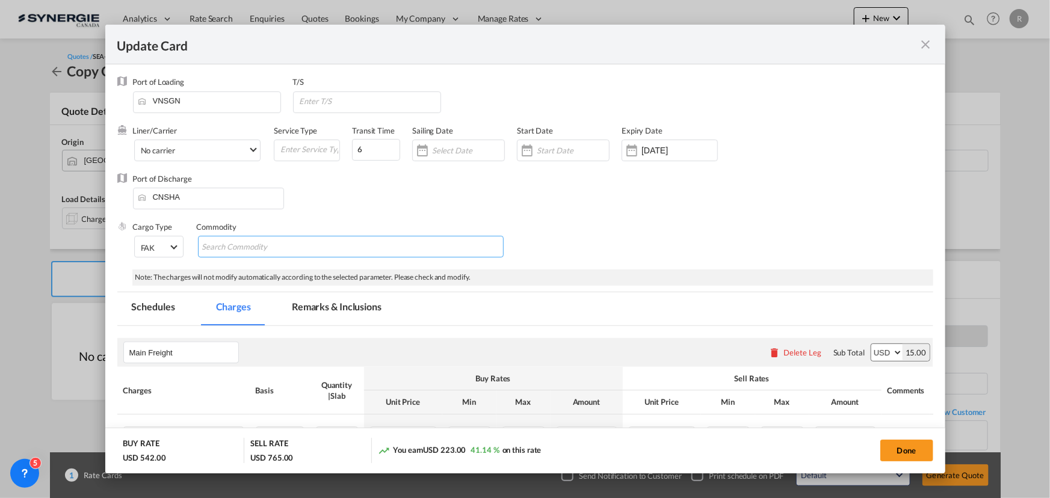
click at [307, 246] on md-chips-wrap "Chips container with autocompletion. Enter the text area, type text to search, …" at bounding box center [351, 247] width 306 height 22
paste input "RE: 13-Oct/ SS26CN-013-MK/ PO-5330008770 by sea, FOB HCM to Asia warehouse"
type input "RE: 13-Oct/ SS26CN-013-MK/ PO-5330008770 by sea, FOB HCM to Asia warehouse"
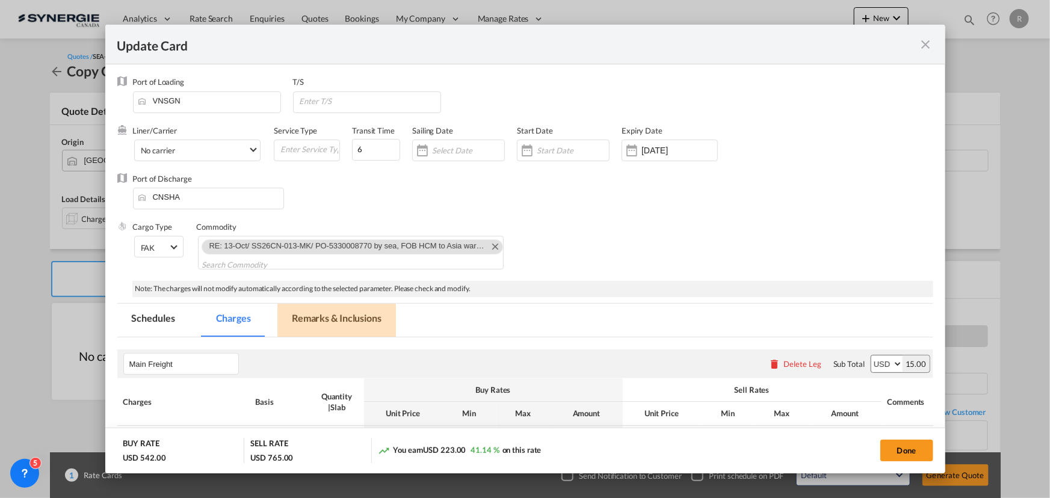
scroll to position [0, 0]
click at [321, 320] on md-tab-item "Remarks & Inclusions" at bounding box center [336, 320] width 119 height 33
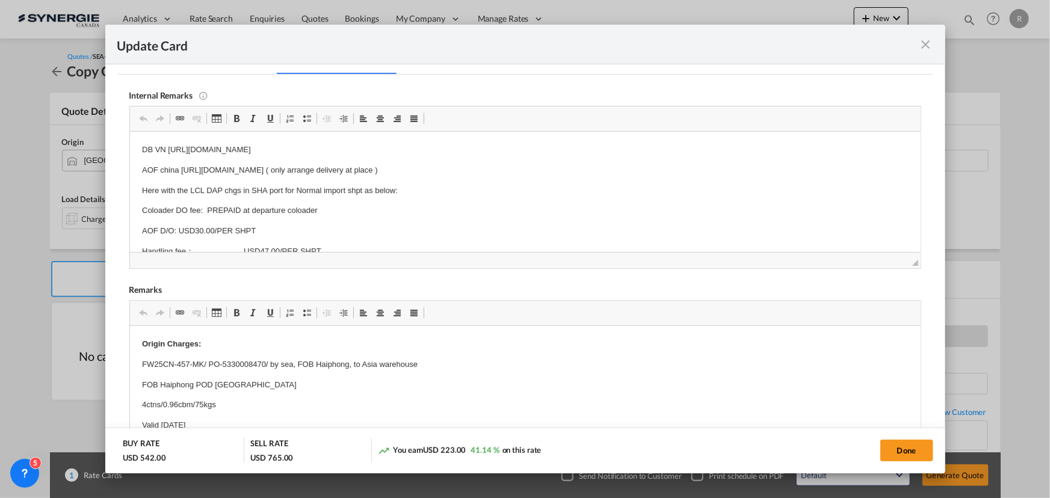
scroll to position [273, 0]
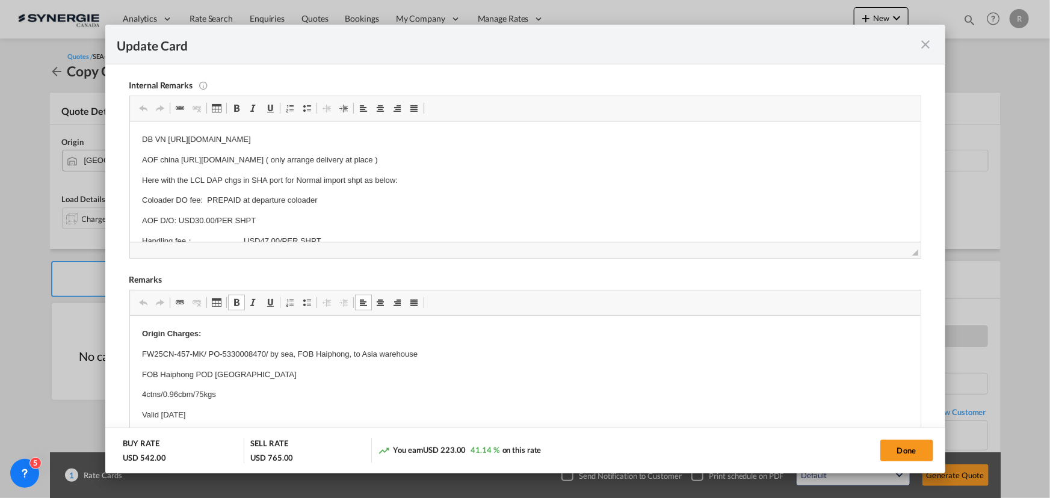
drag, startPoint x: 141, startPoint y: 352, endPoint x: 444, endPoint y: 351, distance: 302.8
click at [444, 351] on p "FW25CN-457-MK/ PO-5330008470/ by sea, FOB Haiphong, to Asia warehouse" at bounding box center [524, 354] width 767 height 13
drag, startPoint x: 161, startPoint y: 372, endPoint x: 192, endPoint y: 373, distance: 31.3
click at [192, 373] on p "FOB Haiphong POD [GEOGRAPHIC_DATA]" at bounding box center [524, 374] width 767 height 13
drag, startPoint x: 140, startPoint y: 395, endPoint x: 246, endPoint y: 395, distance: 106.5
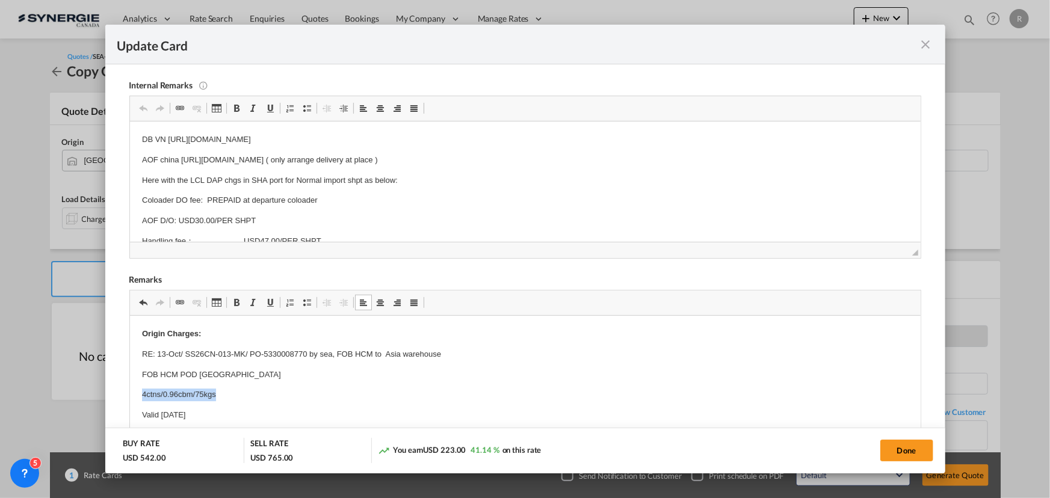
click at [193, 411] on p "Valid [DATE]" at bounding box center [524, 415] width 767 height 13
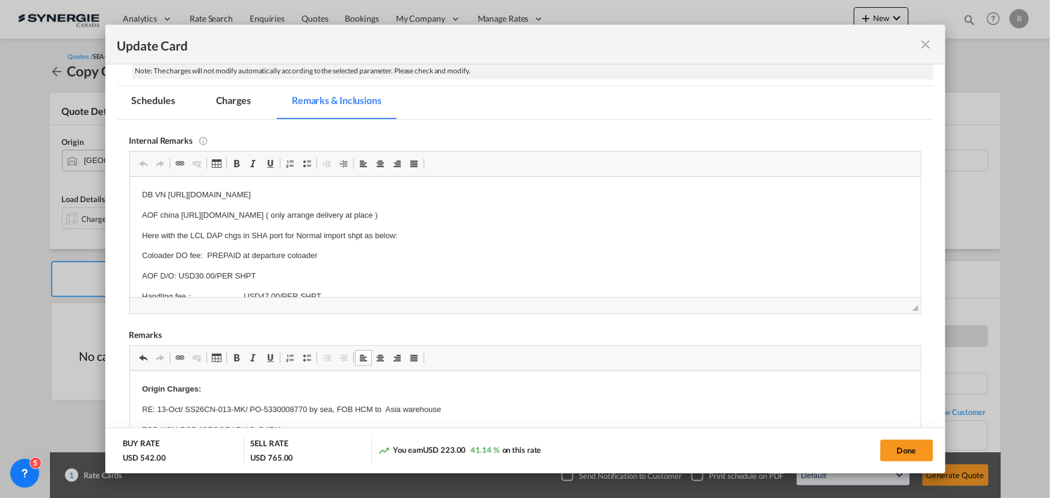
scroll to position [218, 0]
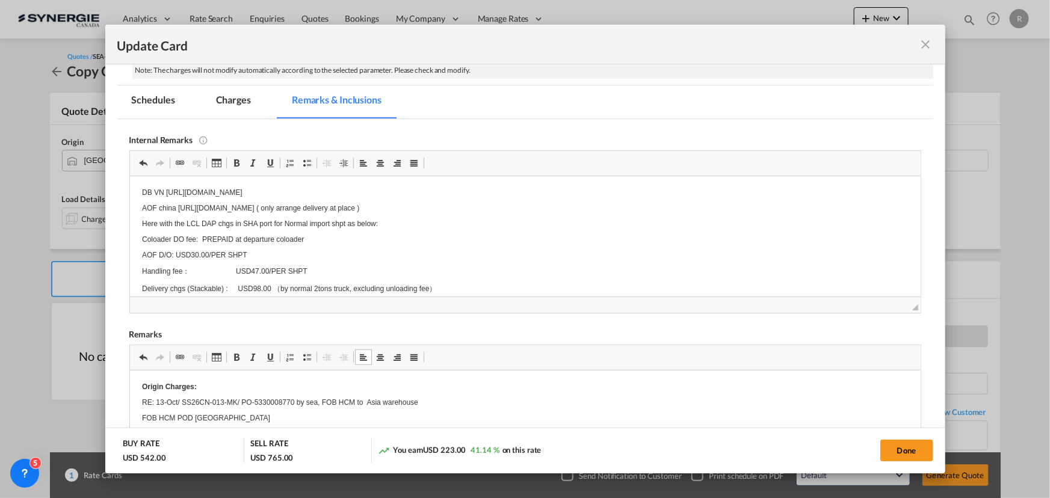
click at [166, 190] on p "DB VN [URL][DOMAIN_NAME]" at bounding box center [524, 192] width 767 height 8
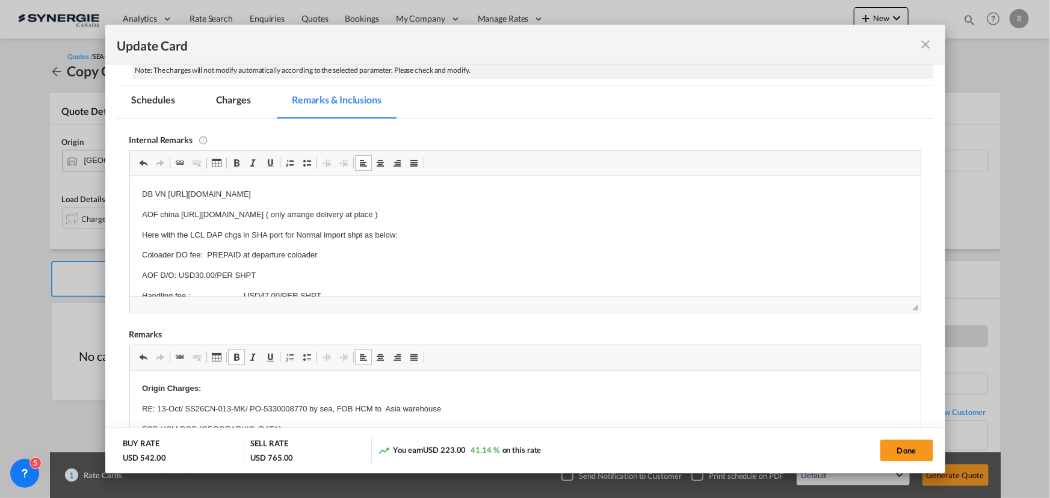
drag, startPoint x: 166, startPoint y: 193, endPoint x: 219, endPoint y: 193, distance: 53.6
click at [209, 193] on p "DB VN [URL][DOMAIN_NAME]" at bounding box center [524, 194] width 767 height 13
drag, startPoint x: 165, startPoint y: 190, endPoint x: 526, endPoint y: 193, distance: 361.2
click at [526, 193] on p "DB VN [URL][DOMAIN_NAME]" at bounding box center [524, 194] width 767 height 13
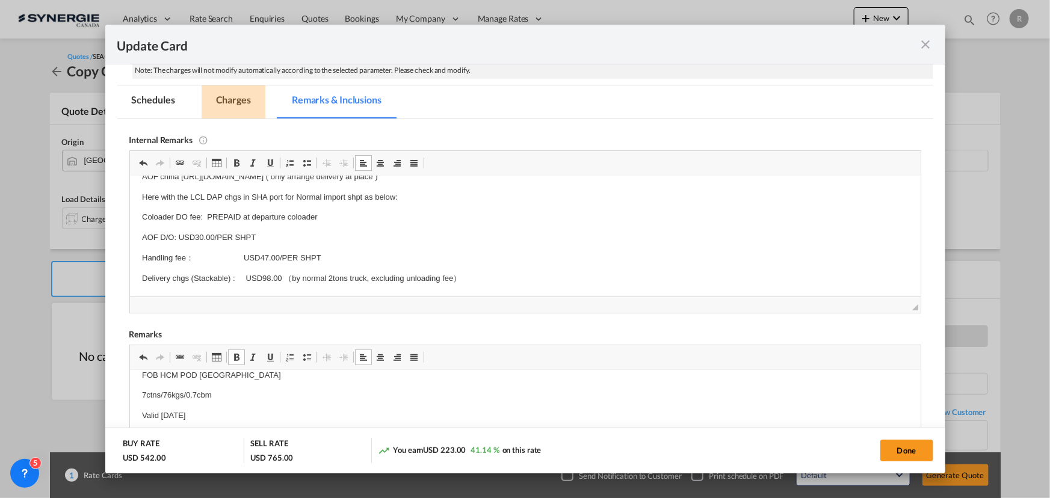
click at [240, 105] on md-tab-item "Charges" at bounding box center [234, 101] width 64 height 33
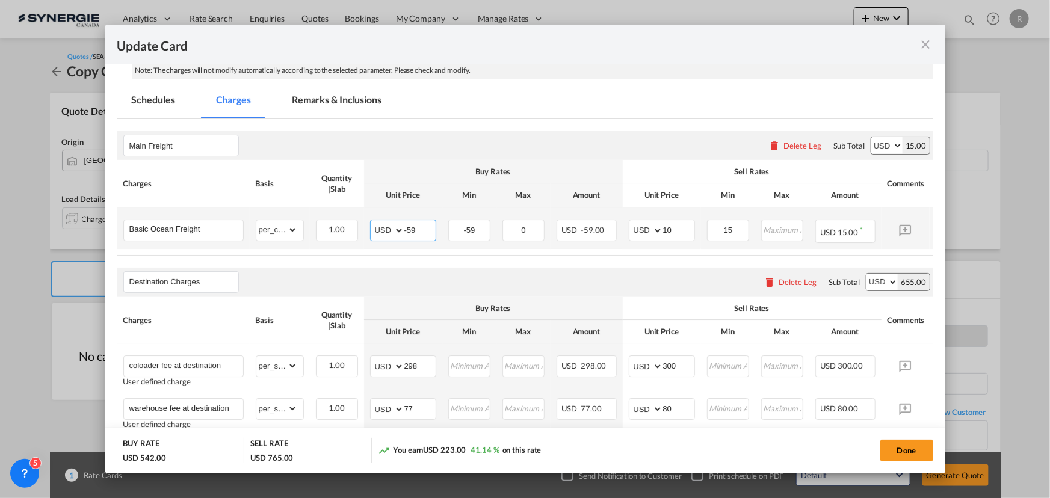
click at [427, 228] on input "-59" at bounding box center [419, 229] width 31 height 18
type input "-53"
click at [623, 277] on div "Destination Charges Please enter leg name Leg Name Already Exists Delete Leg Su…" at bounding box center [525, 282] width 816 height 29
drag, startPoint x: 678, startPoint y: 231, endPoint x: 641, endPoint y: 229, distance: 36.8
click at [641, 229] on md-input-container "AED AFN ALL AMD ANG AOA ARS AUD AWG AZN BAM BBD BDT BGN BHD BIF BMD BND [PERSON…" at bounding box center [662, 231] width 66 height 22
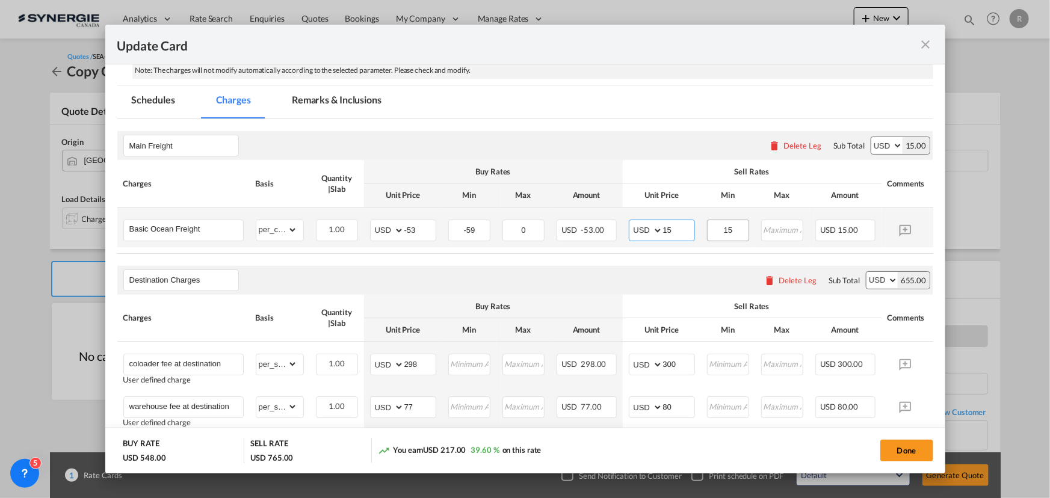
type input "15"
drag, startPoint x: 740, startPoint y: 228, endPoint x: 655, endPoint y: 217, distance: 85.6
click at [655, 217] on tr "Basic Ocean Freight Please Enter Already Exists gross_weight volumetric_weight …" at bounding box center [543, 228] width 853 height 40
type input "25"
click at [452, 268] on air-lcl-rate-modification "Main Freight Please enter leg name Leg Name Already Exists Delete Leg Sub Total…" at bounding box center [525, 505] width 816 height 772
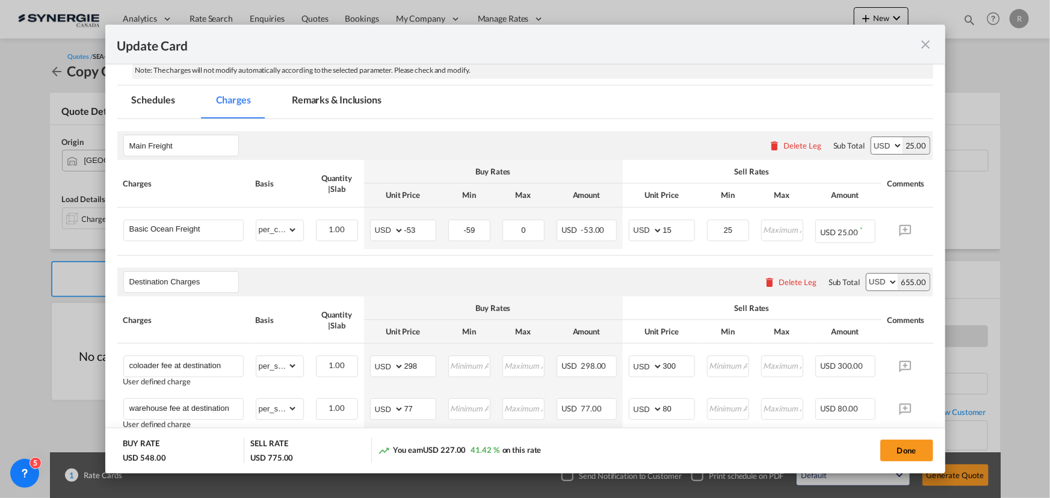
scroll to position [273, 0]
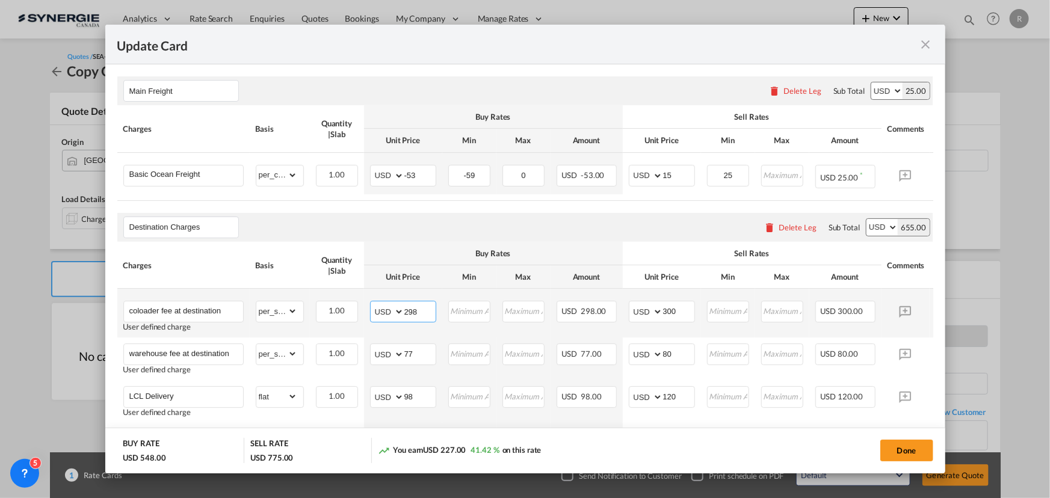
drag, startPoint x: 421, startPoint y: 306, endPoint x: 376, endPoint y: 308, distance: 45.8
click at [376, 308] on md-input-container "AED AFN ALL AMD ANG AOA ARS AUD AWG AZN BAM BBD BDT BGN BHD BIF BMD BND [PERSON…" at bounding box center [403, 312] width 66 height 22
type input "310"
drag, startPoint x: 684, startPoint y: 312, endPoint x: 598, endPoint y: 300, distance: 87.0
click at [598, 300] on tr "coloader fee at destination User defined charge Please Enter Already Exists gro…" at bounding box center [543, 313] width 853 height 49
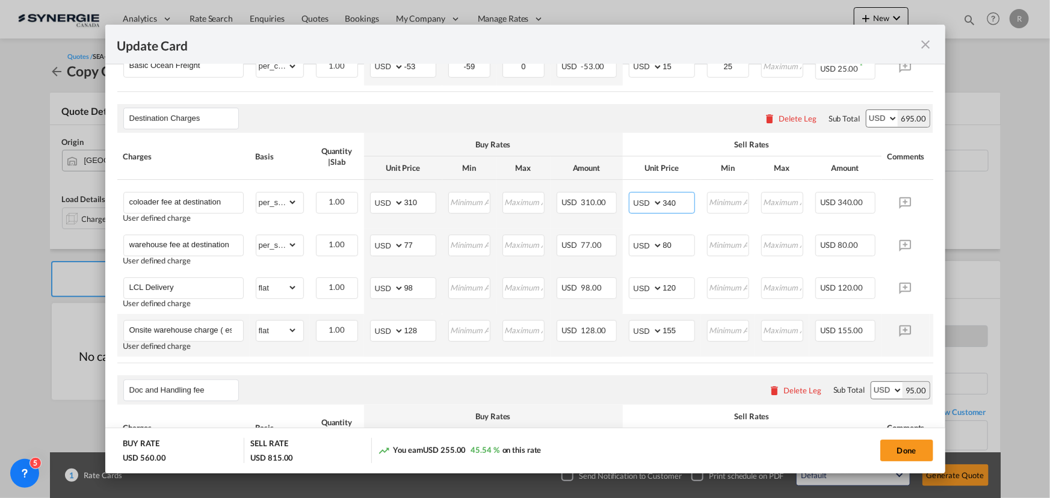
scroll to position [383, 0]
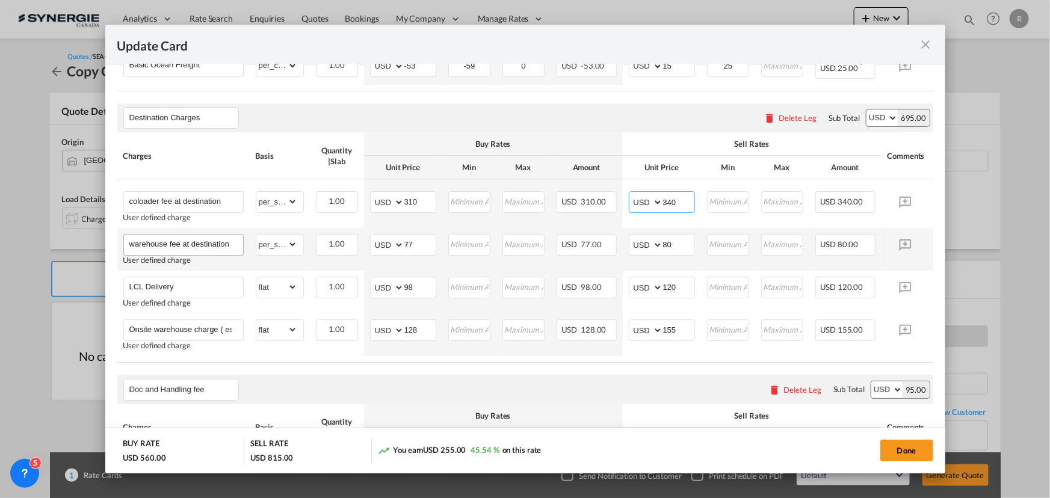
type input "340"
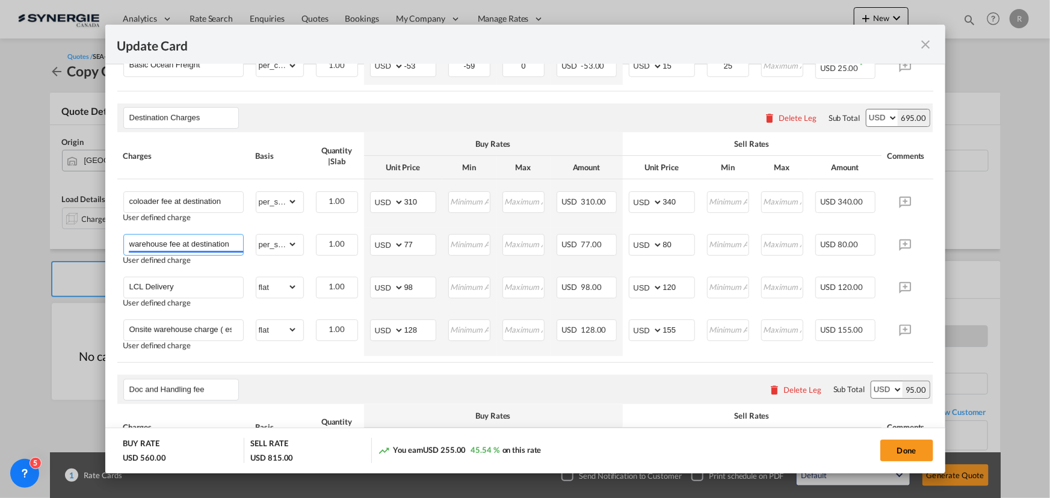
drag, startPoint x: 179, startPoint y: 240, endPoint x: 69, endPoint y: 230, distance: 111.2
click at [69, 230] on div "Update Card Port of [GEOGRAPHIC_DATA] VNSGN T/S Liner/Carrier No carrier Atlant…" at bounding box center [525, 249] width 1050 height 498
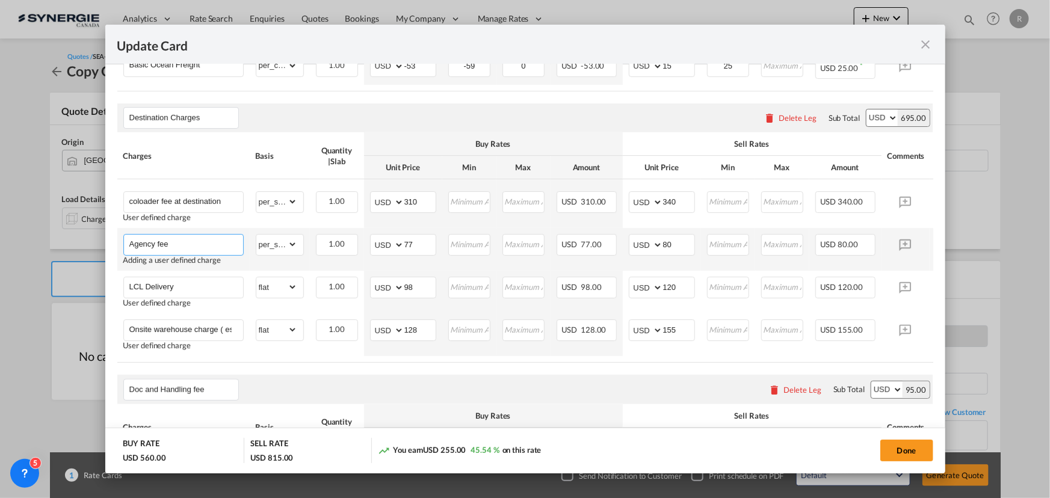
type input "Agency fee"
click at [457, 265] on td "Please Enter Invalid Input" at bounding box center [469, 249] width 54 height 43
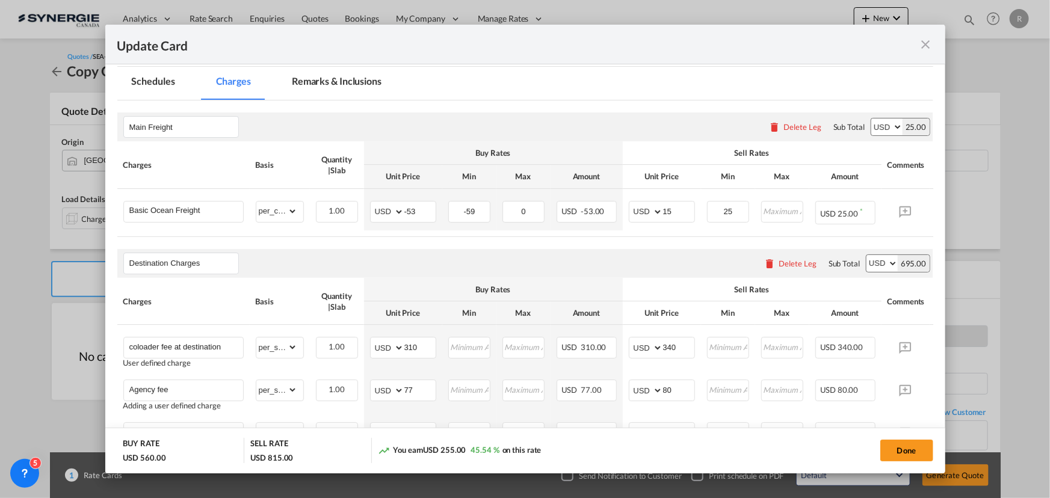
scroll to position [218, 0]
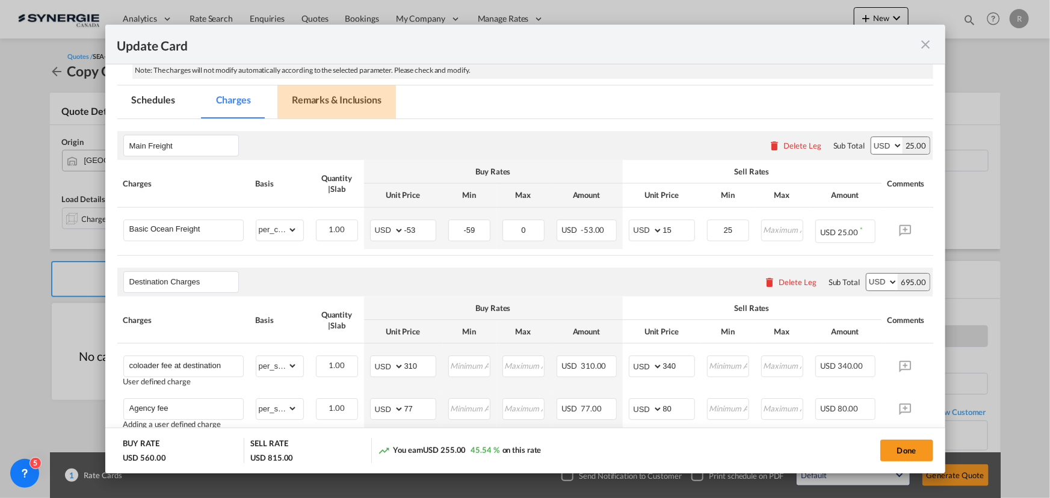
click at [327, 104] on md-tab-item "Remarks & Inclusions" at bounding box center [336, 101] width 119 height 33
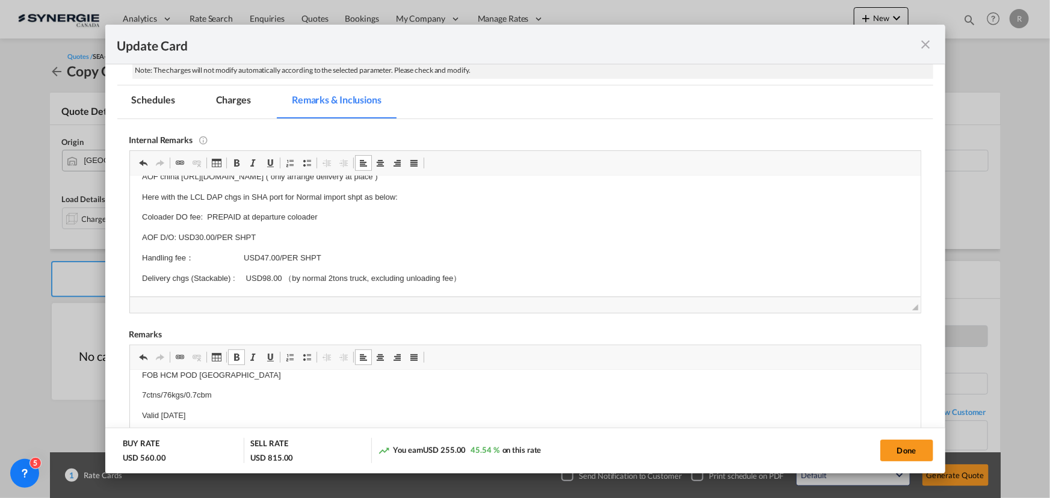
click at [229, 99] on md-tab-item "Charges" at bounding box center [234, 101] width 64 height 33
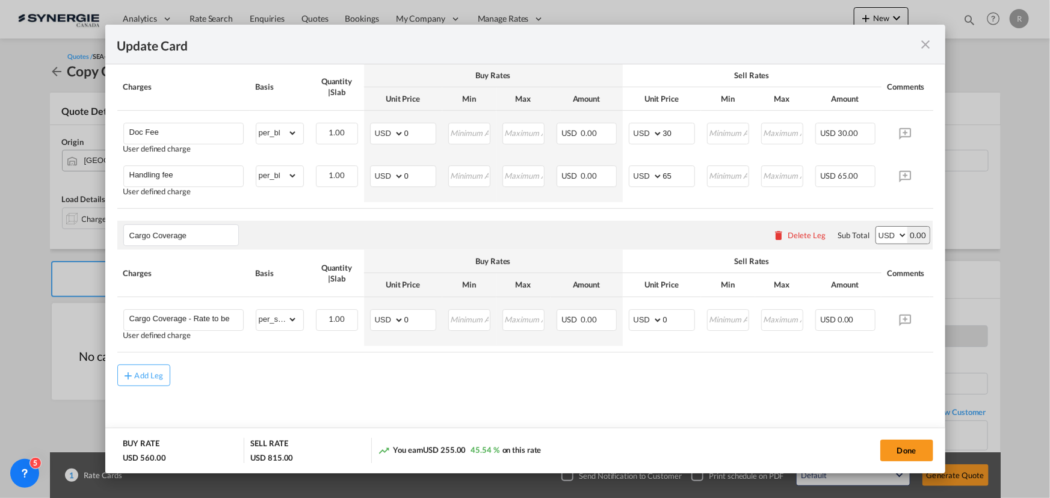
scroll to position [734, 0]
click at [902, 454] on button "Done" at bounding box center [907, 451] width 53 height 22
type input "[DATE]"
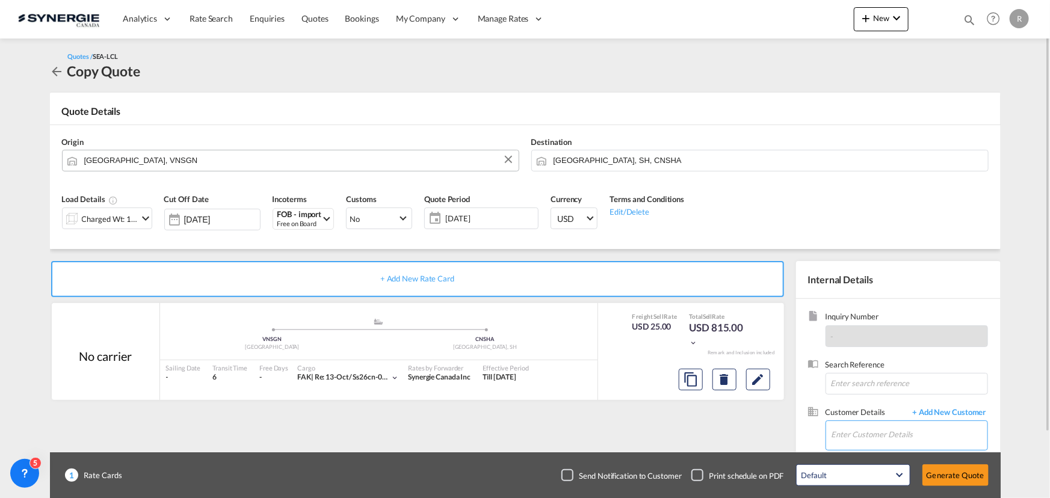
click at [858, 433] on input "Enter Customer Details" at bounding box center [910, 434] width 156 height 27
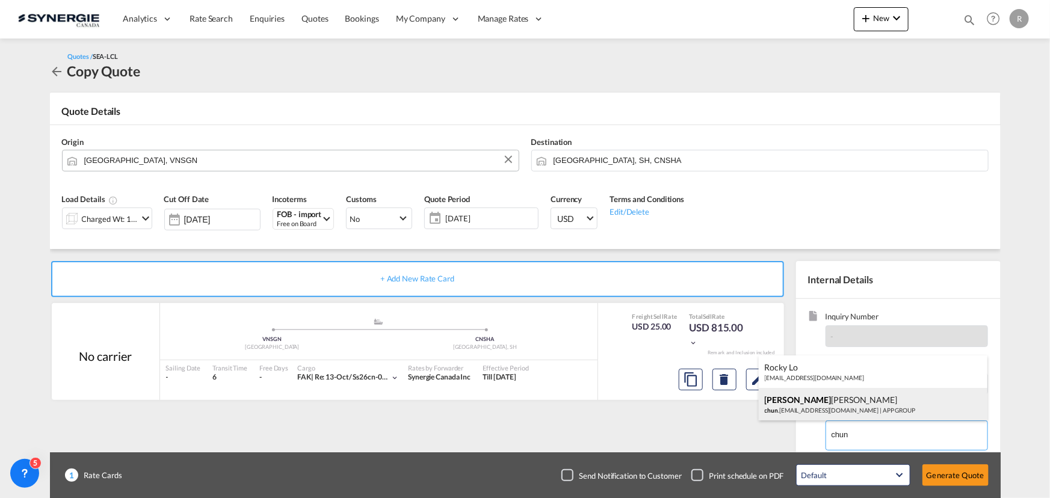
click at [783, 400] on div "[PERSON_NAME] [PERSON_NAME] [PERSON_NAME] .[EMAIL_ADDRESS][DOMAIN_NAME] | APP G…" at bounding box center [873, 404] width 229 height 33
type input "APP GROUP, [PERSON_NAME] [PERSON_NAME], [PERSON_NAME][EMAIL_ADDRESS][DOMAIN_NAM…"
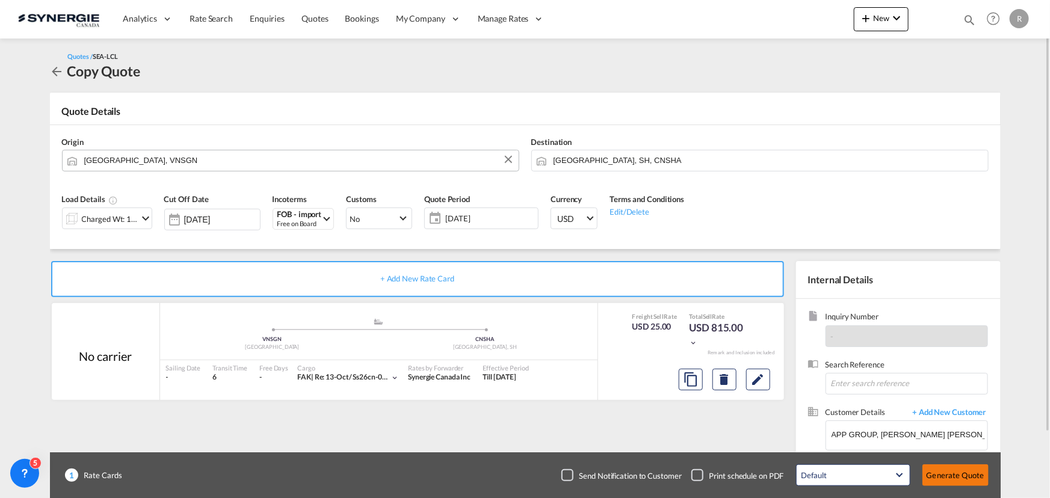
click at [950, 477] on button "Generate Quote" at bounding box center [956, 476] width 66 height 22
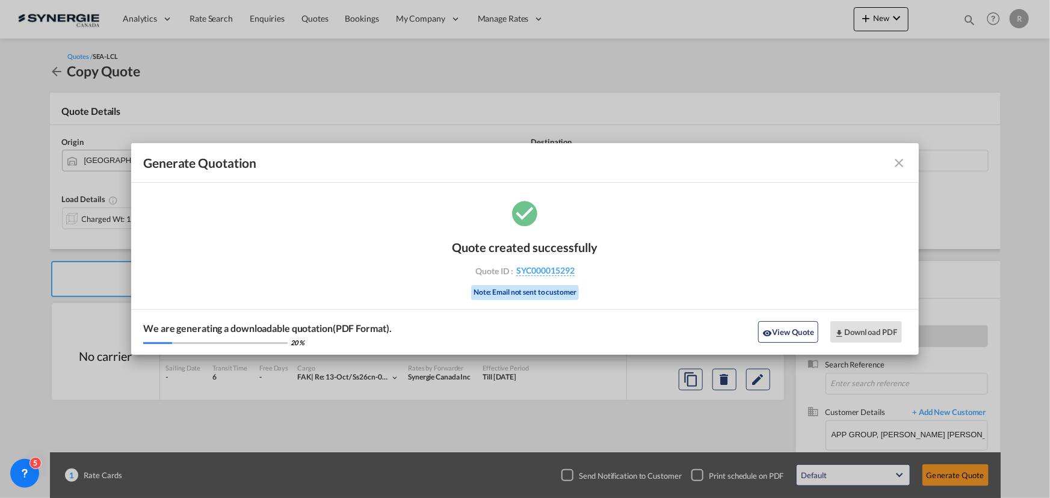
click at [902, 158] on md-icon "icon-close fg-AAA8AD cursor m-0" at bounding box center [900, 163] width 14 height 14
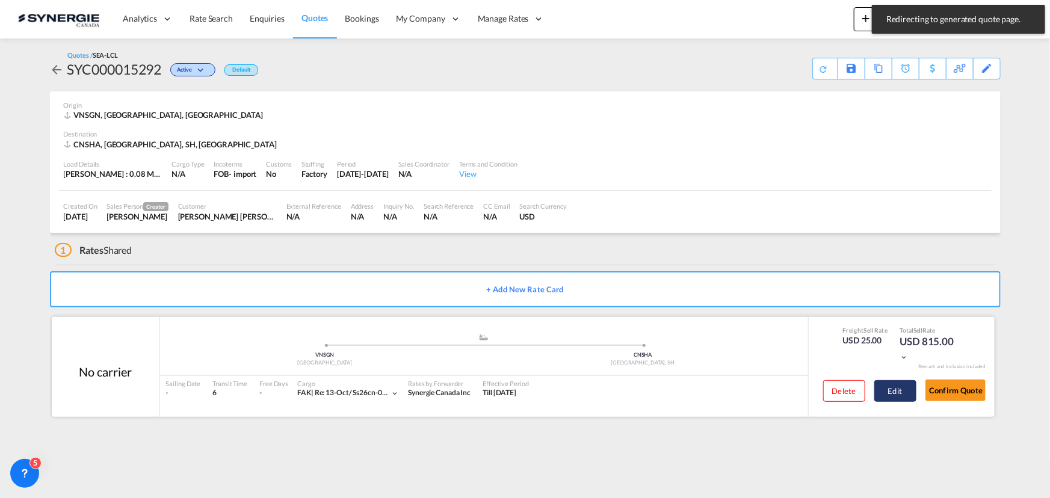
click at [891, 401] on button "Edit" at bounding box center [896, 391] width 42 height 22
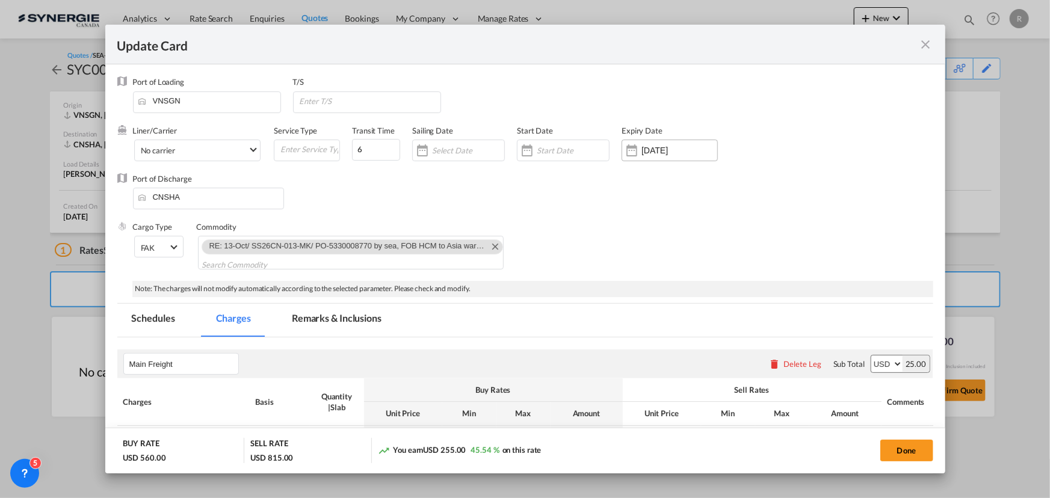
click at [671, 149] on input "[DATE]" at bounding box center [680, 151] width 76 height 10
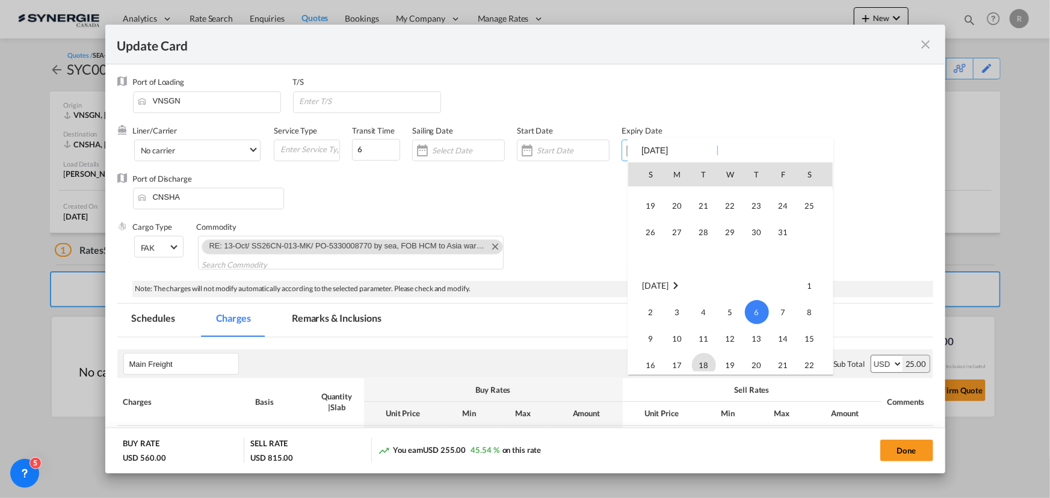
scroll to position [279032, 0]
click at [783, 258] on span "31" at bounding box center [784, 256] width 24 height 24
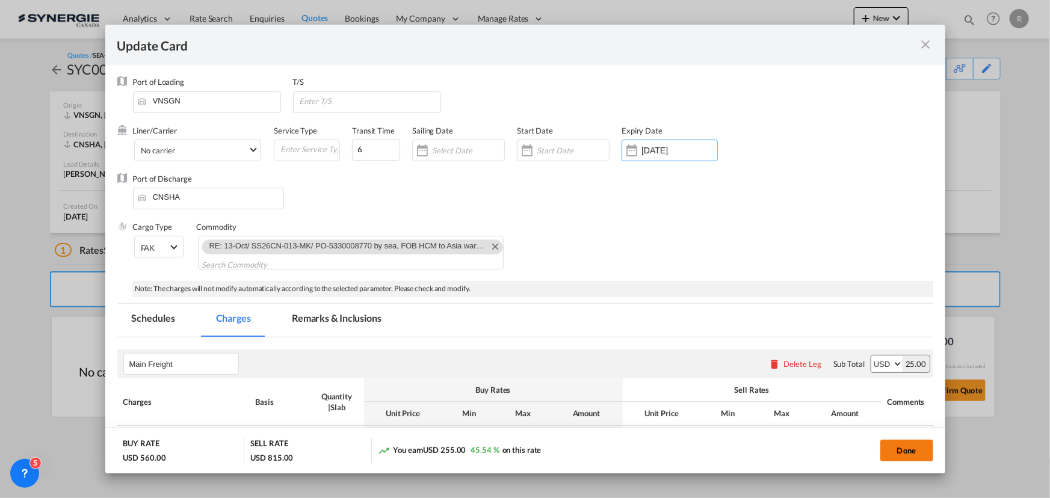
click at [912, 448] on button "Done" at bounding box center [907, 451] width 53 height 22
type input "[DATE]"
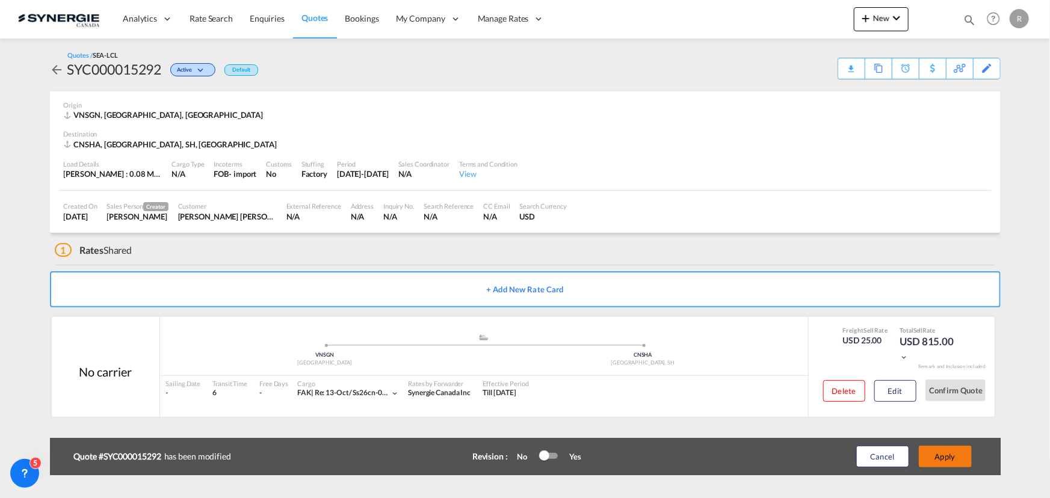
click at [954, 460] on button "Apply" at bounding box center [945, 457] width 53 height 22
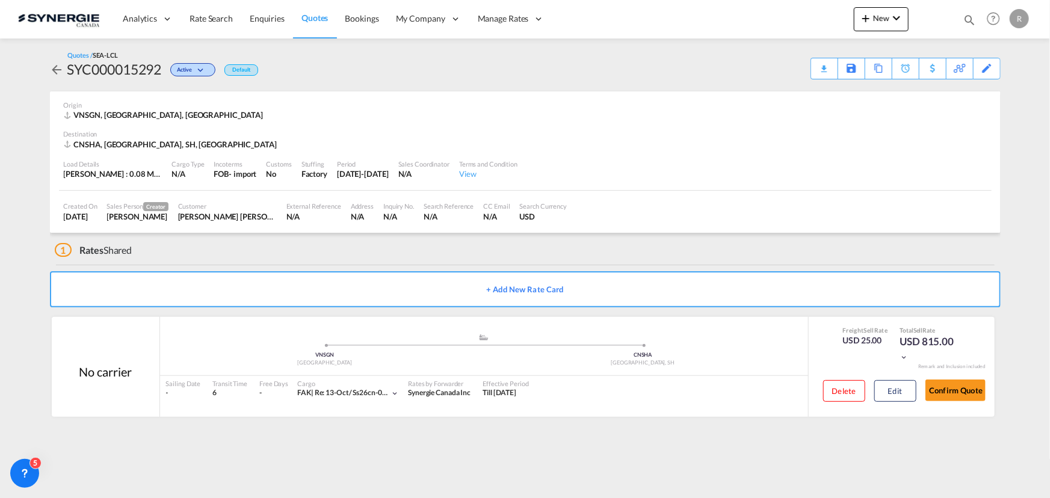
click at [0, 0] on div "Download Quote" at bounding box center [0, 0] width 0 height 0
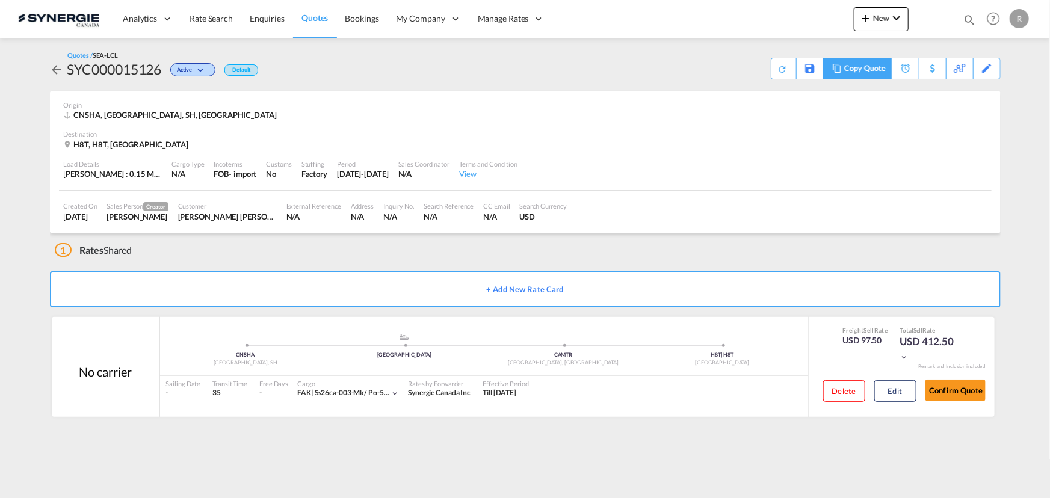
click at [840, 71] on md-icon at bounding box center [837, 68] width 14 height 9
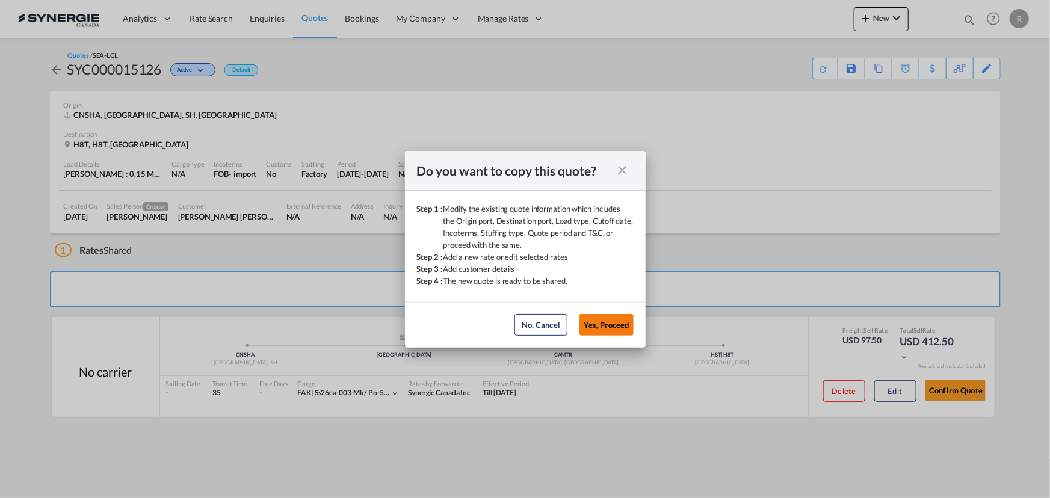
click at [606, 326] on button "Yes, Proceed" at bounding box center [607, 325] width 54 height 22
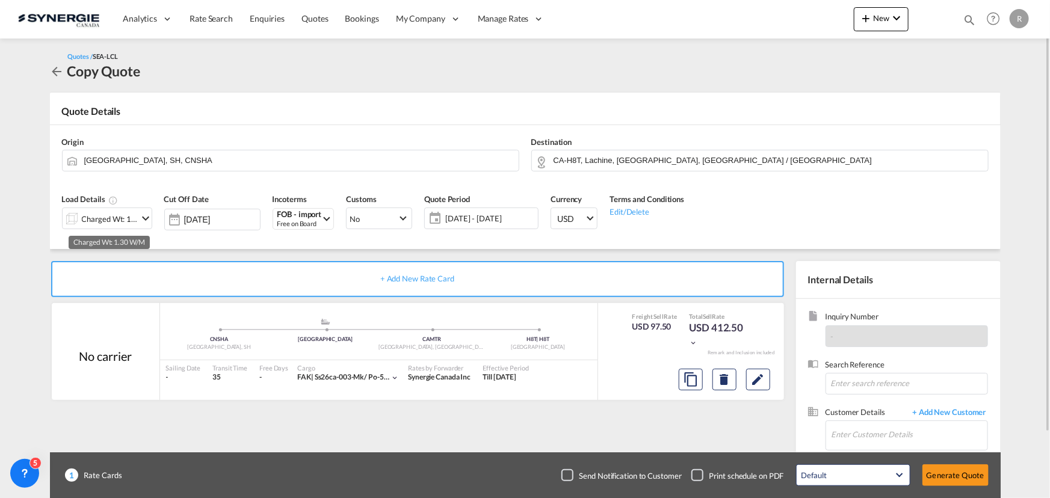
click at [118, 223] on div "Charged Wt: 1.30 W/M" at bounding box center [110, 219] width 57 height 17
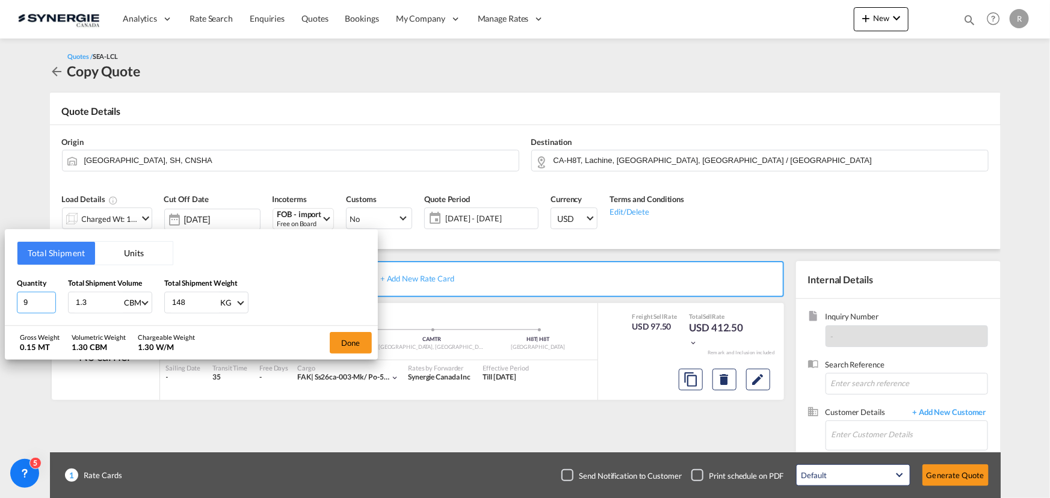
drag, startPoint x: 40, startPoint y: 299, endPoint x: -30, endPoint y: 293, distance: 70.1
click at [0, 293] on html "Analytics Reports Dashboard Rate Search Enquiries Quotes" at bounding box center [525, 249] width 1050 height 498
type input "12"
drag, startPoint x: 96, startPoint y: 302, endPoint x: 63, endPoint y: 296, distance: 33.5
click at [63, 296] on div "Quantity 12 Total Shipment Volume 1.3 CBM CBM CFT Total Shipment Weight 148 KG …" at bounding box center [191, 295] width 349 height 36
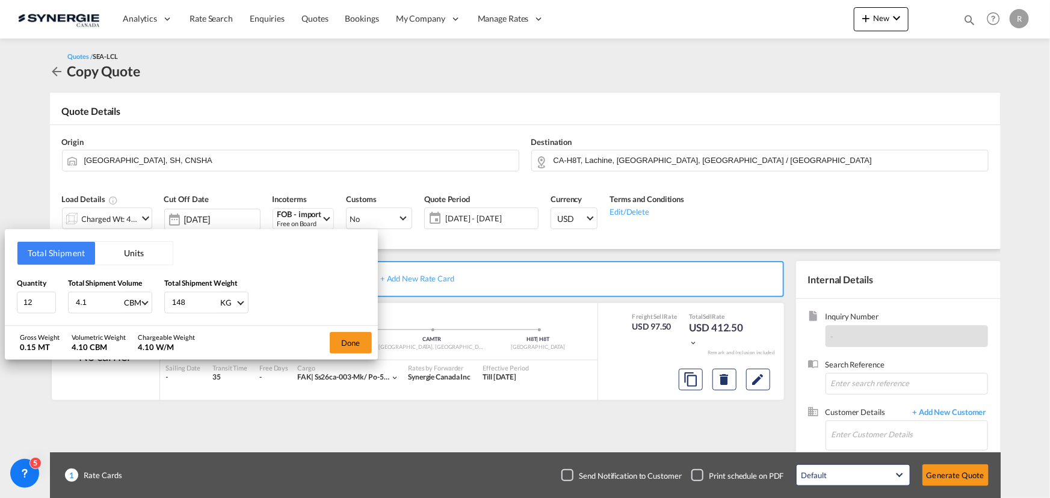
type input "4.1"
drag, startPoint x: 184, startPoint y: 302, endPoint x: 138, endPoint y: 291, distance: 47.6
click at [138, 291] on div "Quantity 12 Total Shipment Volume 4.1 CBM CBM CFT Total Shipment Weight 148 KG …" at bounding box center [191, 295] width 349 height 36
type input "285"
click at [347, 352] on button "Done" at bounding box center [351, 343] width 42 height 22
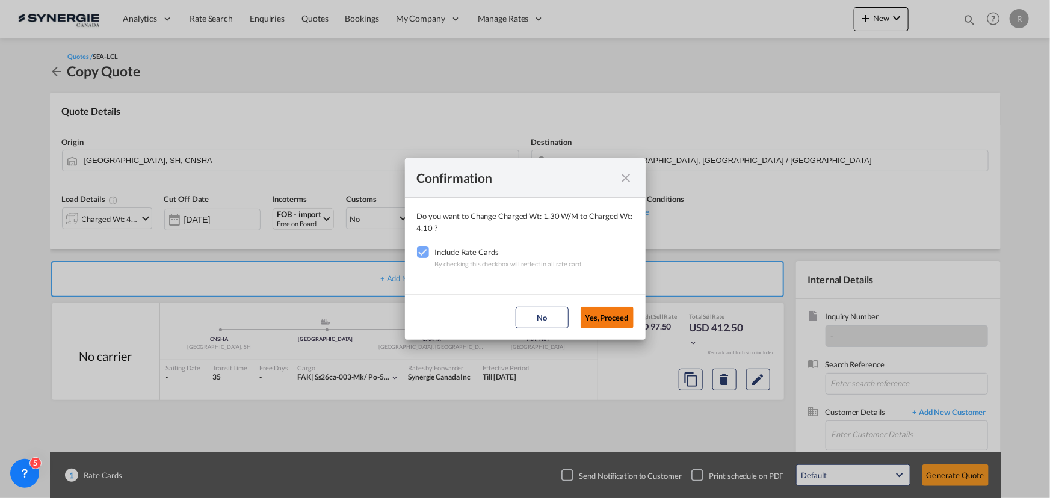
click at [608, 320] on button "Yes,Proceed" at bounding box center [607, 318] width 53 height 22
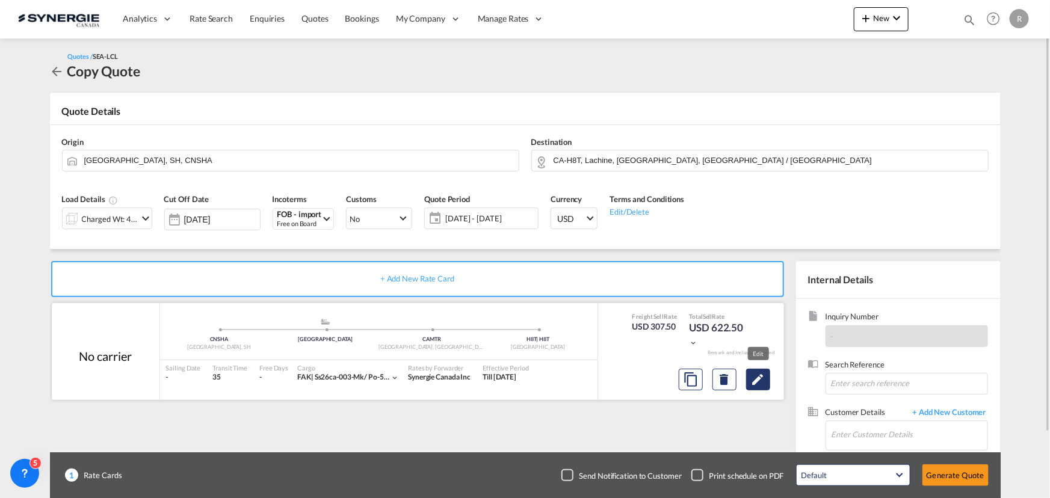
click at [763, 383] on md-icon "Edit" at bounding box center [758, 380] width 14 height 14
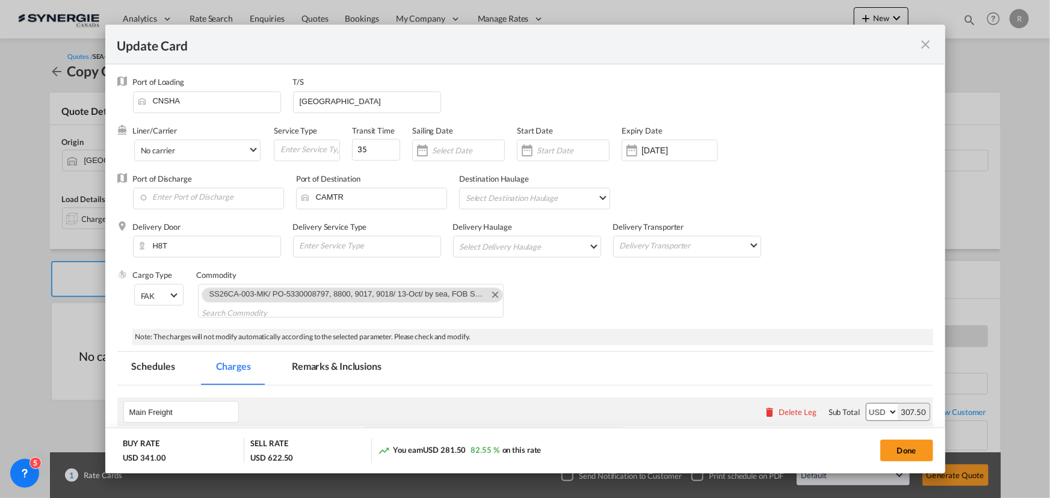
select select "per_cbm"
select select "per_shipment"
select select "per_bl"
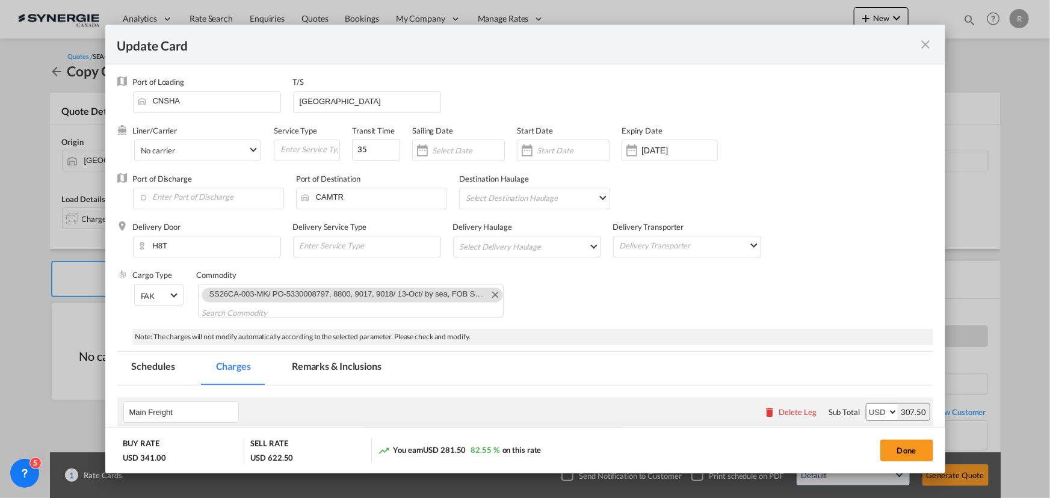
select select "per_bl"
select select "per_shipment"
click at [488, 295] on md-icon "Remove SS26CA-003-MK/ PO-5330008797, 8800, 9017, 9018/ 13-Oct/ by sea, FOB SHA …" at bounding box center [495, 294] width 14 height 14
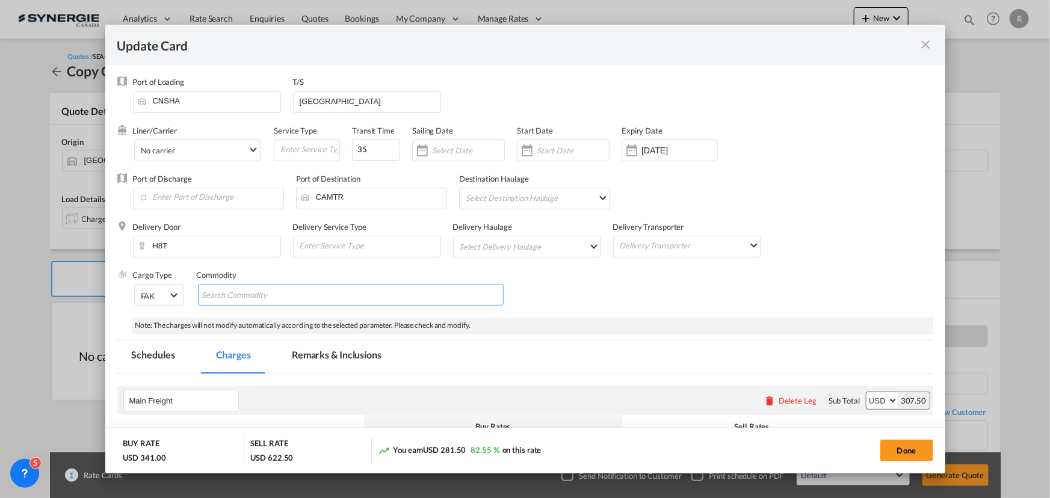
click at [261, 296] on input "Chips input." at bounding box center [257, 295] width 110 height 19
paste input "FW: 20-Oct/ FW25CA-482-MK/ PO-5330008572 by sea, FOB SHA to Remco"
type input "FW: 20-Oct/ FW25CA-482-MK/ PO-5330008572 by sea, FOB SHA to Remco"
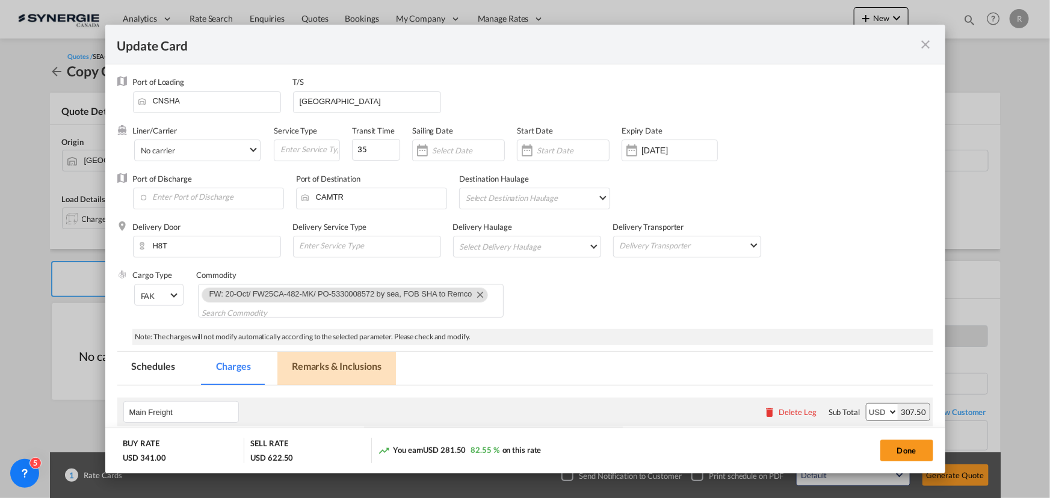
scroll to position [0, 0]
click at [356, 370] on md-tab-item "Remarks & Inclusions" at bounding box center [336, 368] width 119 height 33
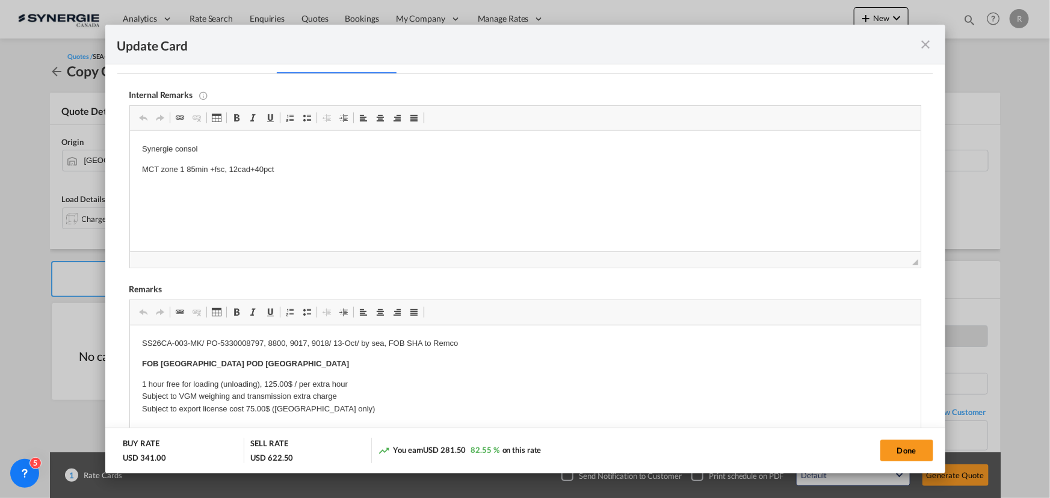
scroll to position [328, 0]
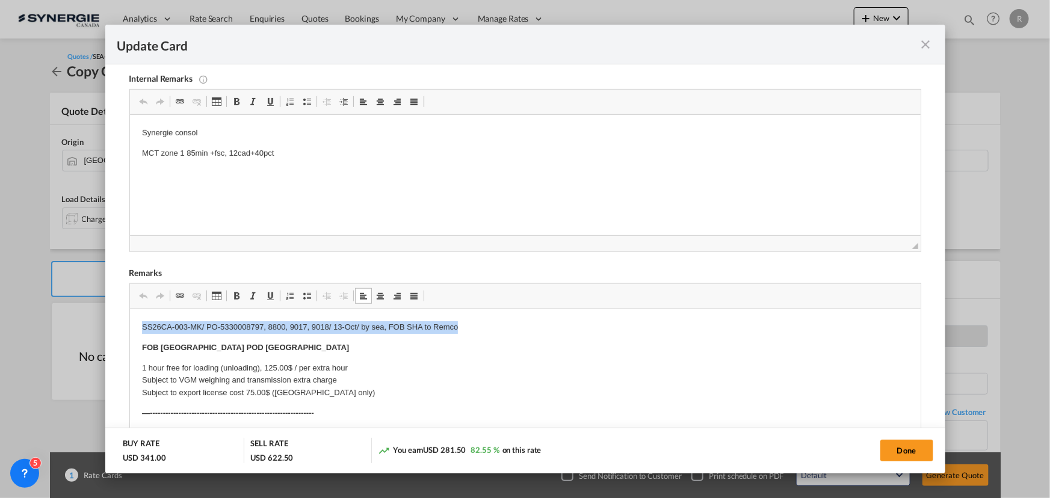
drag, startPoint x: 137, startPoint y: 327, endPoint x: 485, endPoint y: 318, distance: 348.6
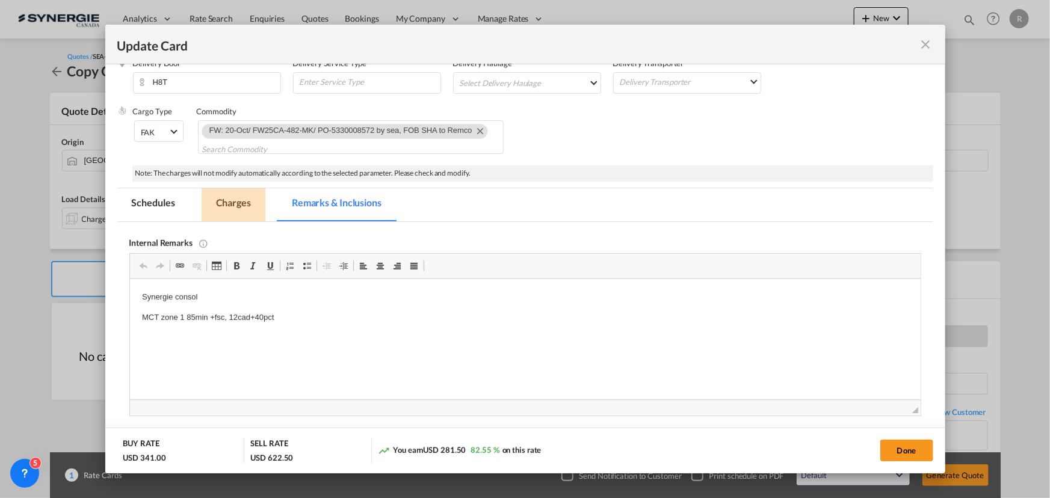
click at [235, 201] on md-tab-item "Charges" at bounding box center [234, 204] width 64 height 33
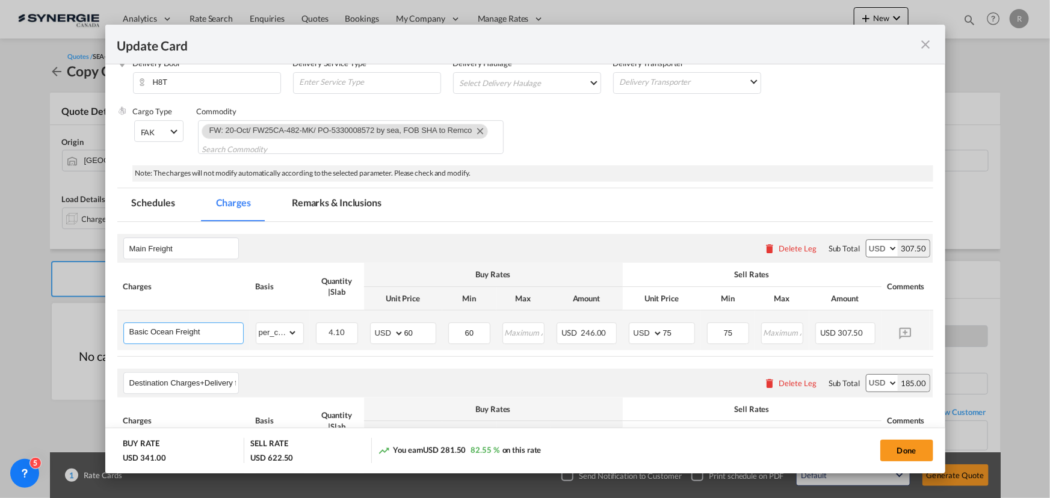
click at [216, 330] on input "Basic Ocean Freight" at bounding box center [186, 332] width 114 height 18
drag, startPoint x: 216, startPoint y: 330, endPoint x: -2, endPoint y: 313, distance: 218.6
click at [0, 313] on html "Analytics Reports Dashboard Rate Search Enquiries Quotes" at bounding box center [525, 249] width 1050 height 498
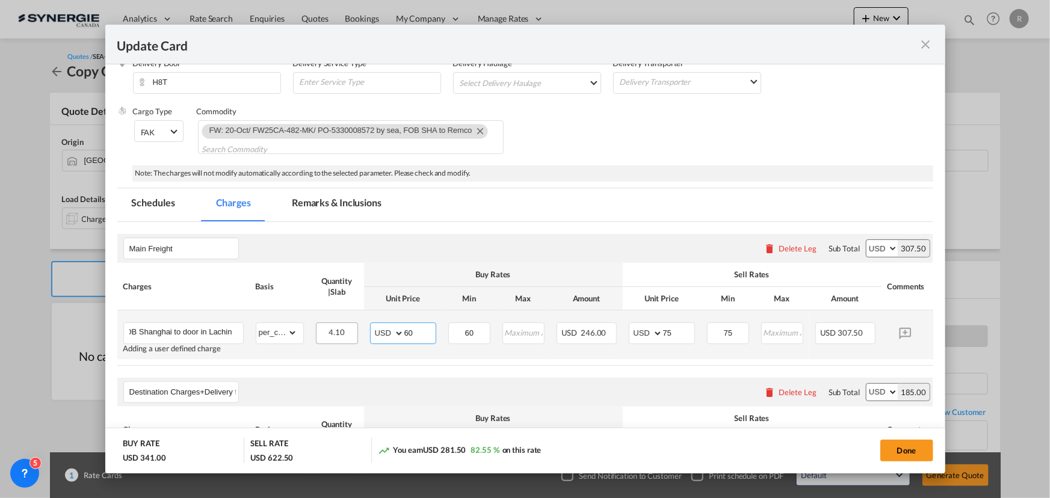
scroll to position [0, 0]
drag, startPoint x: 418, startPoint y: 329, endPoint x: 351, endPoint y: 324, distance: 67.6
click at [351, 324] on tr "FOB Shanghai to door in Lachin Adding a user defined charge Please Enter Alread…" at bounding box center [543, 335] width 853 height 49
click at [209, 332] on input "FOB Shanghai to door in Lachin" at bounding box center [186, 332] width 114 height 18
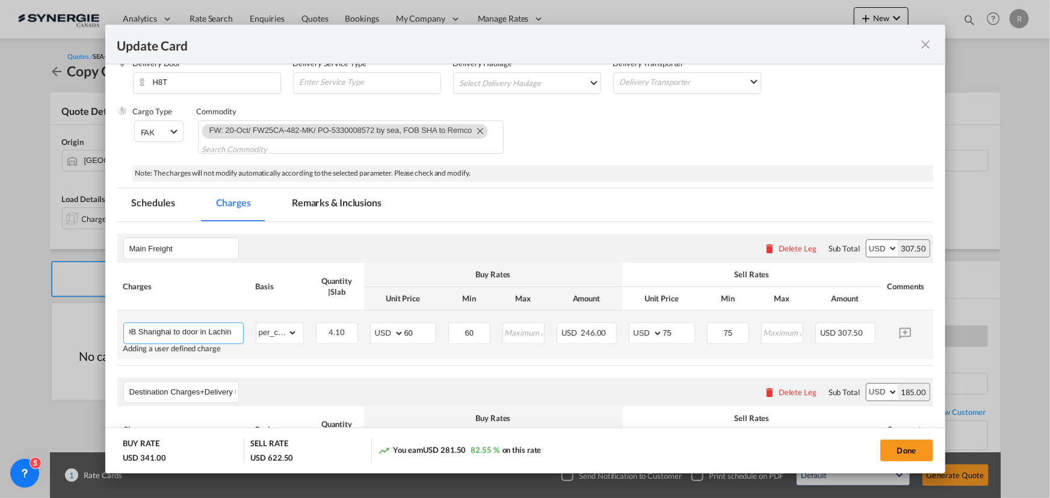
drag, startPoint x: 181, startPoint y: 329, endPoint x: 253, endPoint y: 331, distance: 72.9
click at [253, 331] on tr "FOB Shanghai to door in Lachin Adding a user defined charge Please Enter Alread…" at bounding box center [543, 335] width 853 height 49
type input "F"
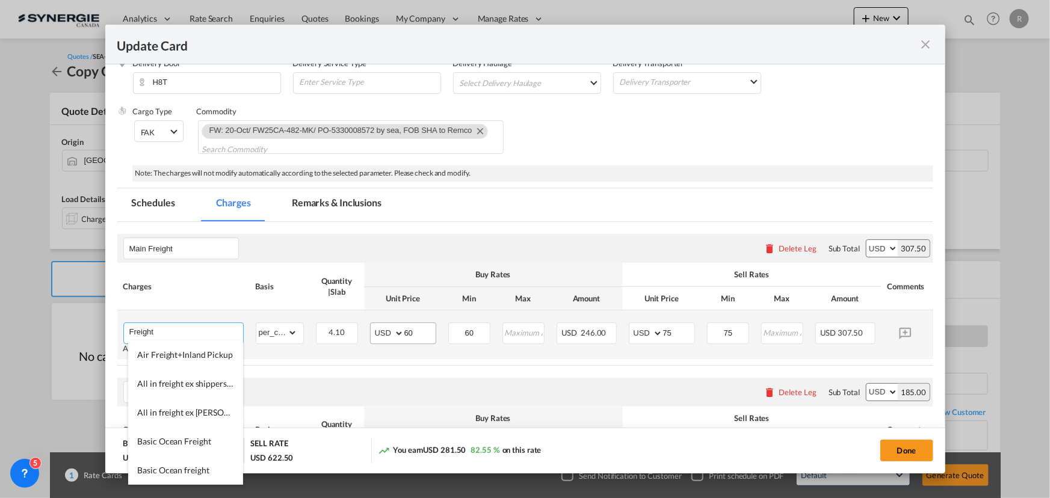
type input "Freight"
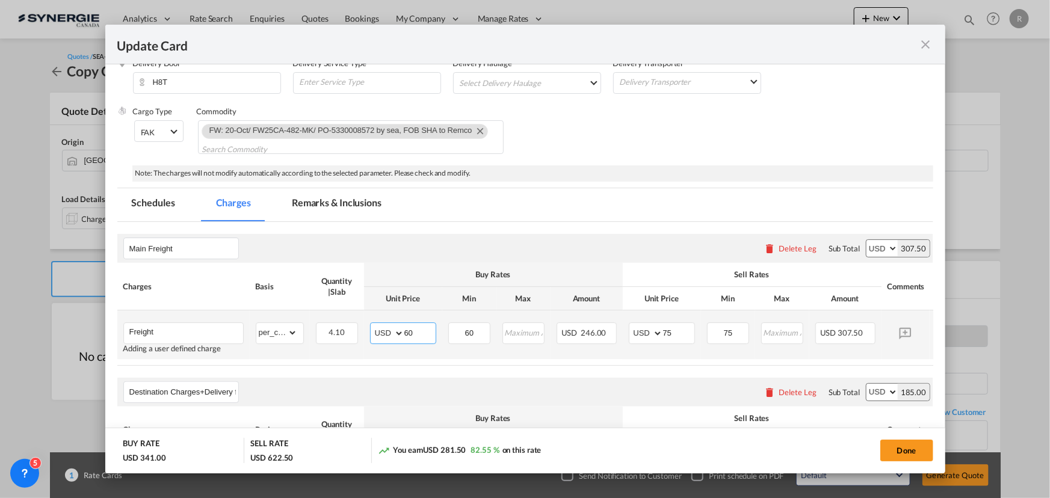
click at [428, 335] on input "60" at bounding box center [419, 332] width 31 height 18
drag, startPoint x: 428, startPoint y: 335, endPoint x: 359, endPoint y: 331, distance: 68.7
click at [359, 331] on tr "Freight Adding a user defined charge Please Enter Already Exists gross_weight v…" at bounding box center [543, 335] width 853 height 49
type input "62"
drag, startPoint x: 482, startPoint y: 323, endPoint x: 397, endPoint y: 318, distance: 84.4
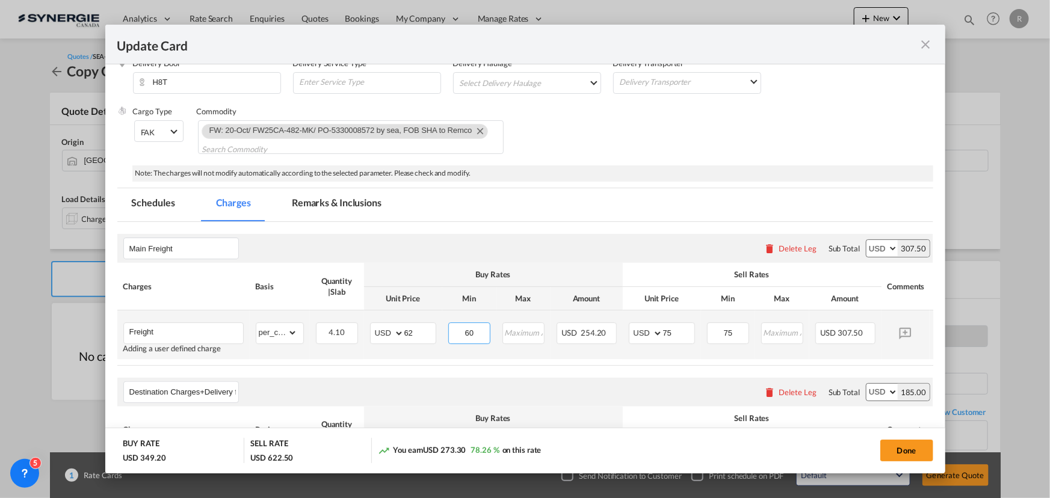
click at [397, 318] on tr "Freight Adding a user defined charge Please Enter Already Exists gross_weight v…" at bounding box center [543, 335] width 853 height 49
type input "62"
drag, startPoint x: 684, startPoint y: 336, endPoint x: 611, endPoint y: 329, distance: 73.2
click at [611, 329] on tr "Freight Adding a user defined charge Please Enter Already Exists gross_weight v…" at bounding box center [543, 335] width 853 height 49
type input "77"
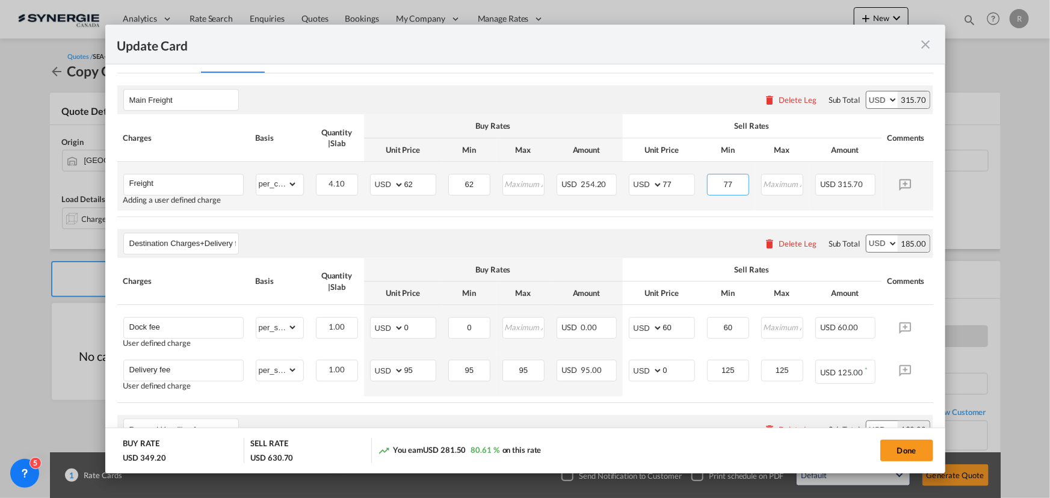
scroll to position [273, 0]
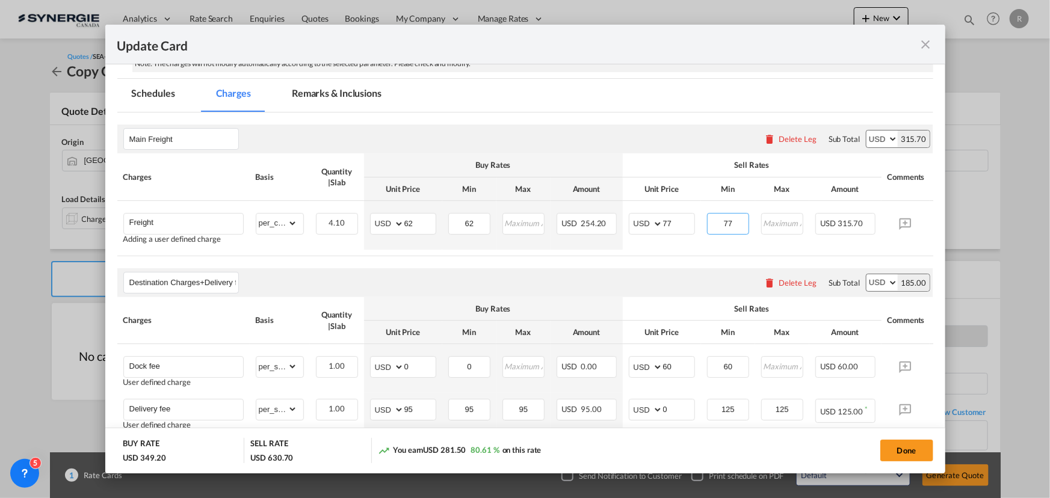
type input "77"
click at [337, 95] on md-tab-item "Remarks & Inclusions" at bounding box center [336, 95] width 119 height 33
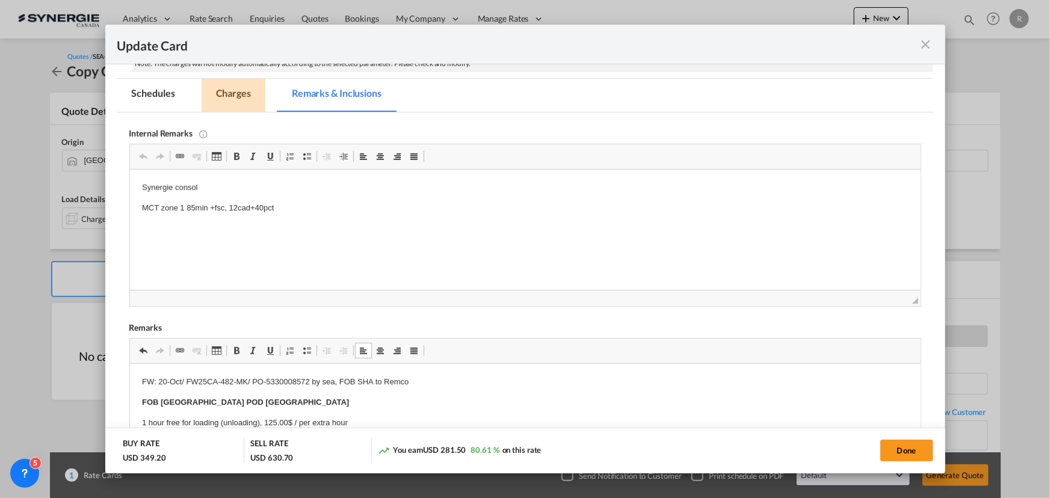
click at [242, 92] on md-tab-item "Charges" at bounding box center [234, 95] width 64 height 33
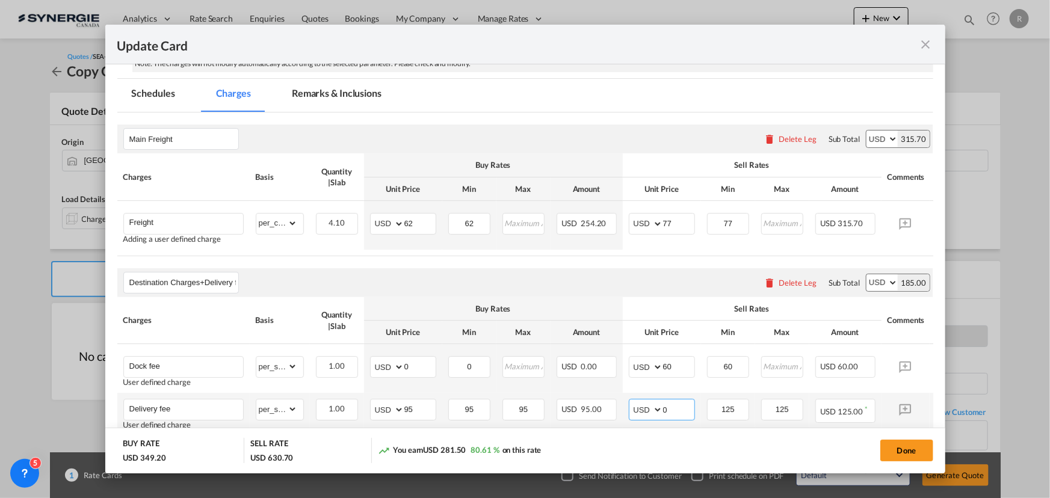
drag, startPoint x: 671, startPoint y: 414, endPoint x: 616, endPoint y: 406, distance: 55.2
click at [616, 406] on tr "Delivery fee User defined charge Please Enter Already Exists gross_weight volum…" at bounding box center [543, 414] width 853 height 43
type input "125"
click at [615, 303] on th "Buy Rates" at bounding box center [493, 308] width 259 height 23
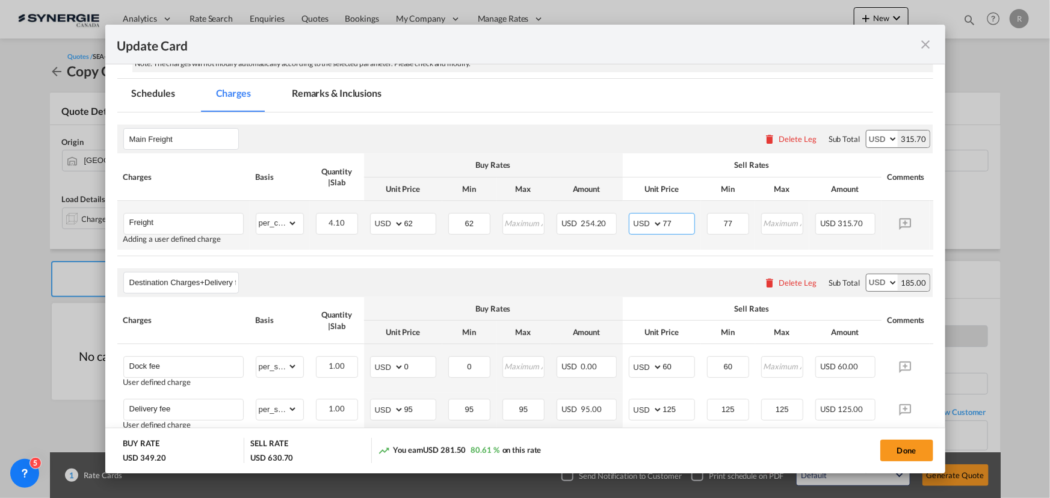
click at [680, 223] on input "77" at bounding box center [678, 223] width 31 height 18
type input "75"
click at [739, 217] on input "77" at bounding box center [728, 223] width 40 height 18
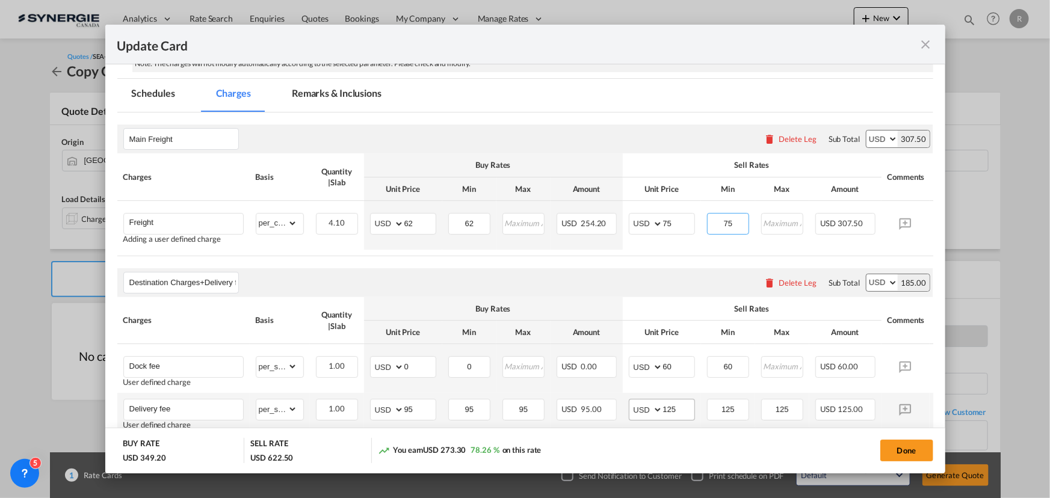
type input "75"
click at [688, 412] on input "125" at bounding box center [678, 409] width 31 height 18
type input "115"
drag, startPoint x: 739, startPoint y: 412, endPoint x: 699, endPoint y: 403, distance: 40.6
click at [704, 411] on td "125 Please Enter Invalid Input" at bounding box center [728, 414] width 54 height 43
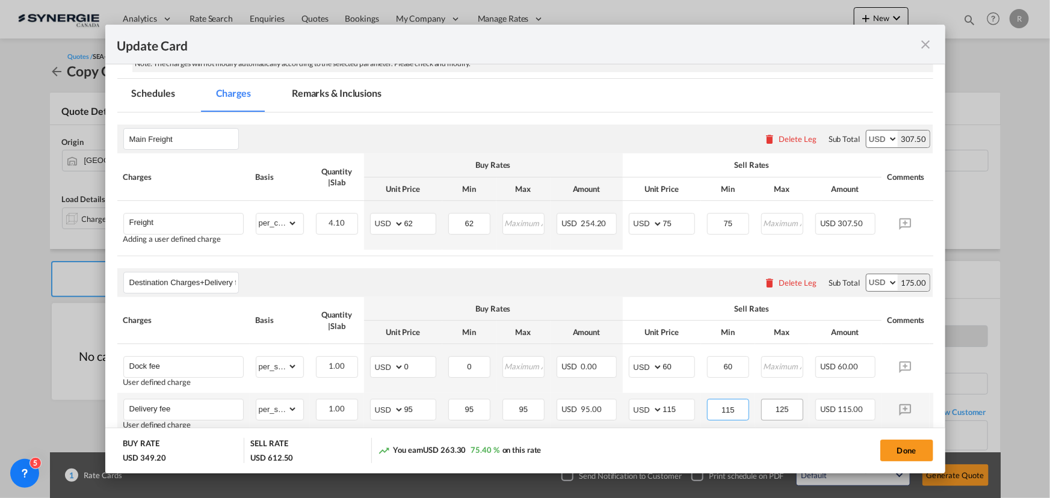
type input "115"
drag, startPoint x: 794, startPoint y: 407, endPoint x: 764, endPoint y: 407, distance: 30.1
click at [764, 407] on input "125" at bounding box center [783, 409] width 40 height 18
type input "115"
click at [710, 443] on div "Done" at bounding box center [777, 450] width 312 height 25
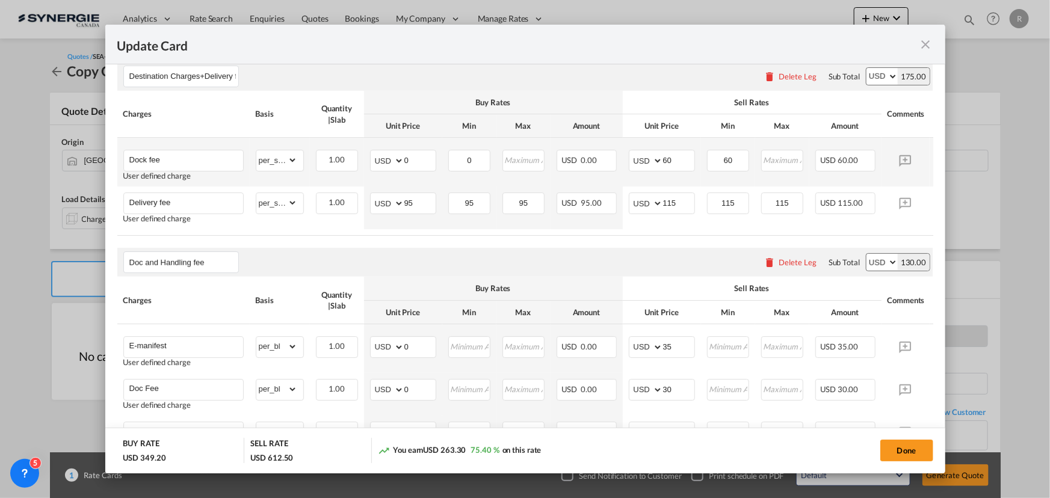
scroll to position [492, 0]
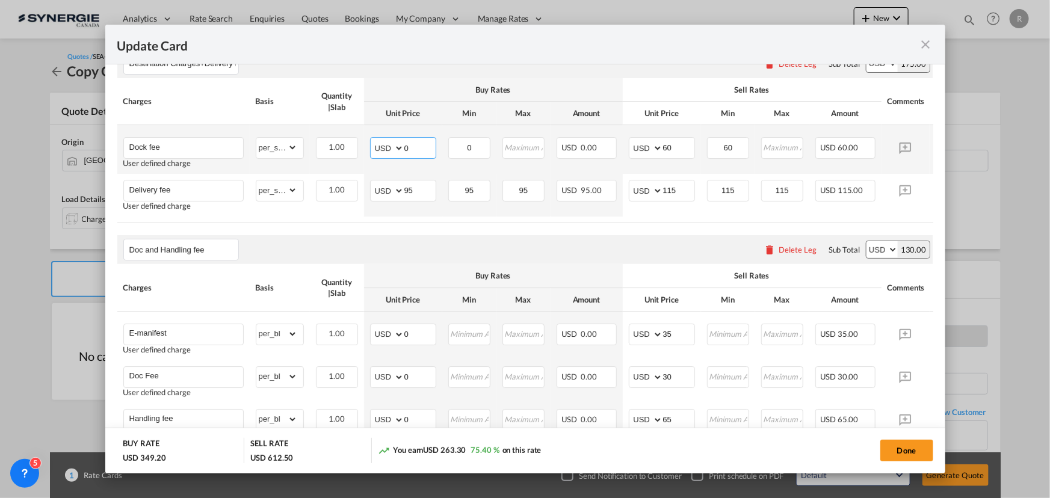
drag, startPoint x: 421, startPoint y: 150, endPoint x: 373, endPoint y: 144, distance: 48.5
click at [373, 144] on md-input-container "AED AFN ALL AMD ANG AOA ARS AUD AWG AZN BAM BBD BDT BGN BHD BIF BMD BND BOB BRL…" at bounding box center [403, 148] width 66 height 22
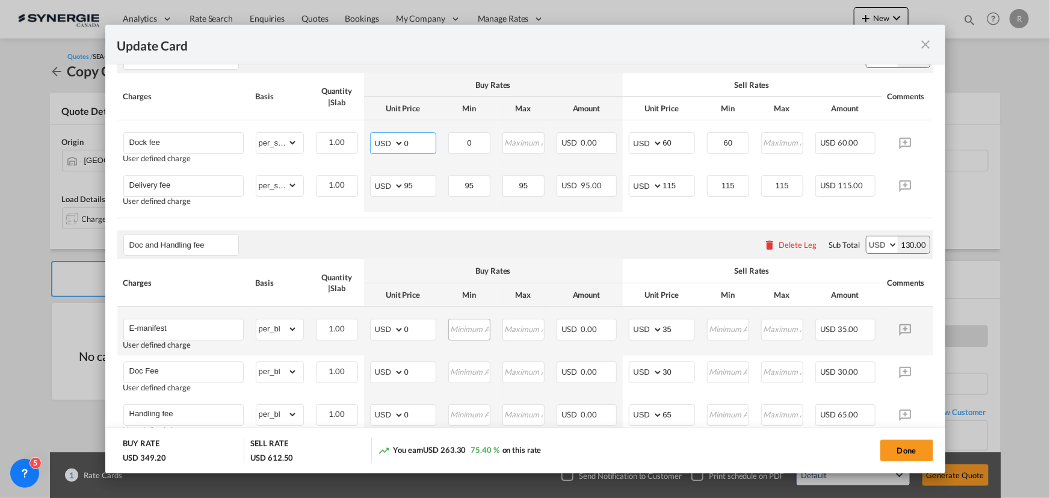
scroll to position [438, 0]
